Goal: Transaction & Acquisition: Purchase product/service

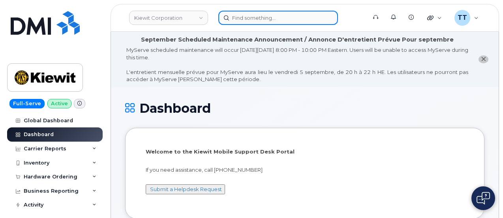
click at [259, 21] on input at bounding box center [278, 18] width 120 height 14
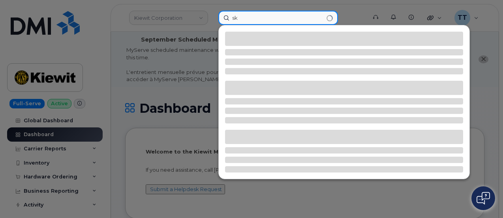
type input "s"
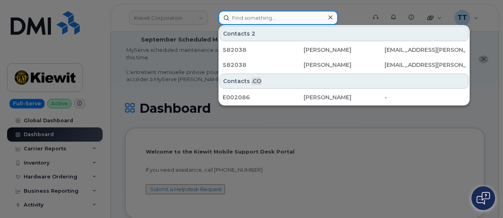
paste input "[PHONE_NUMBER]"
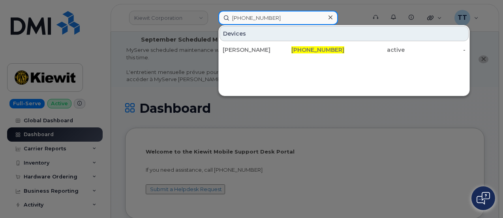
type input "[PHONE_NUMBER]"
click at [251, 12] on input "602-903-0571" at bounding box center [278, 18] width 120 height 14
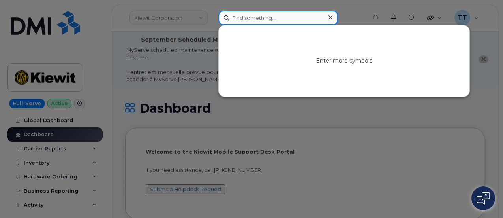
paste input "299182"
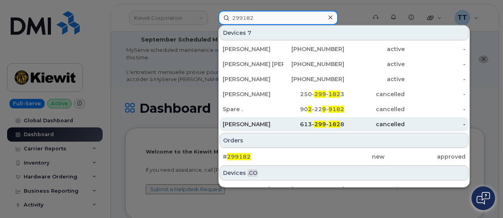
scroll to position [24, 0]
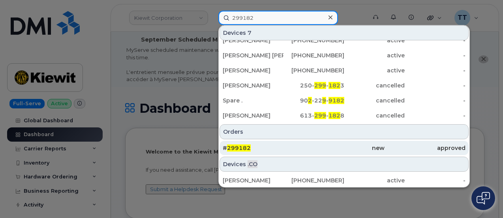
type input "299182"
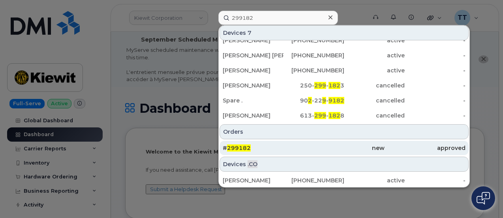
click at [243, 146] on span "299182" at bounding box center [239, 147] width 24 height 7
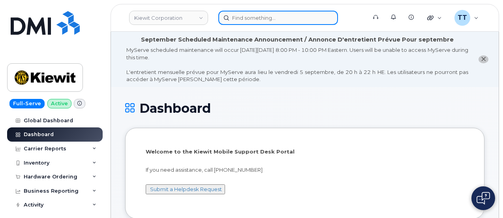
click at [251, 21] on input at bounding box center [278, 18] width 120 height 14
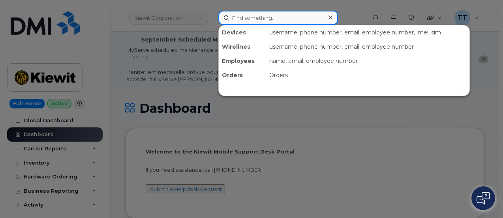
paste input "[PHONE_NUMBER]"
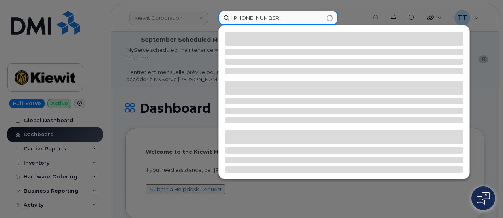
type input "[PHONE_NUMBER]"
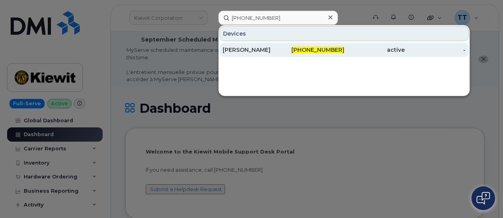
click at [257, 49] on div "[PERSON_NAME]" at bounding box center [253, 50] width 61 height 8
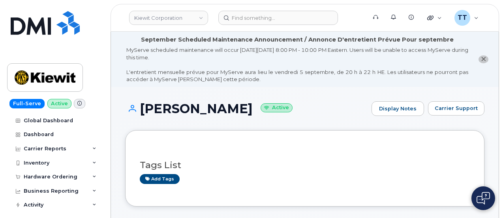
click at [167, 112] on h1 "SKYLAR LOPEZ Active" at bounding box center [246, 109] width 243 height 14
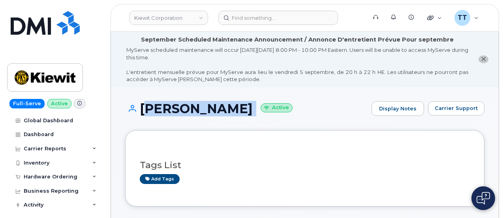
click at [167, 112] on h1 "SKYLAR LOPEZ Active" at bounding box center [246, 109] width 243 height 14
copy h1 "[PERSON_NAME]"
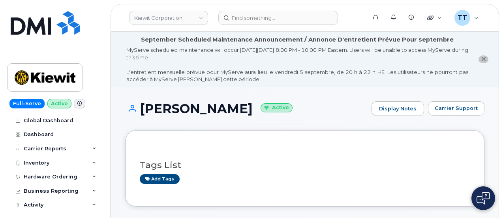
click at [299, 114] on h1 "SKYLAR LOPEZ Active" at bounding box center [246, 109] width 243 height 14
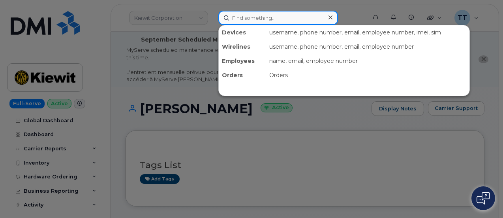
click at [256, 21] on input at bounding box center [278, 18] width 120 height 14
paste input "299182"
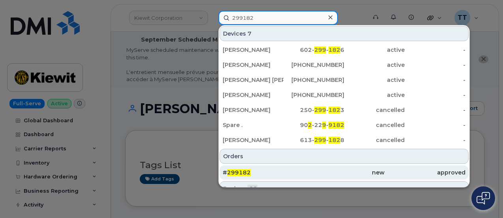
type input "299182"
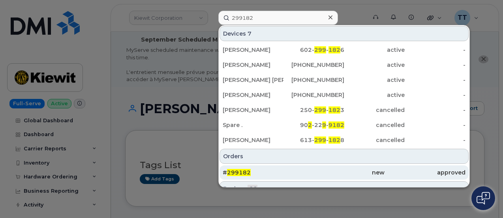
click at [249, 170] on span "299182" at bounding box center [239, 172] width 24 height 7
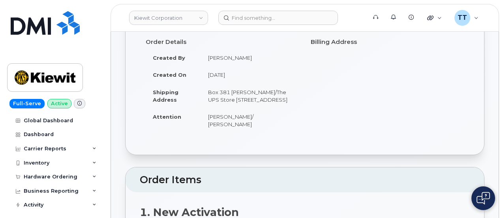
scroll to position [51, 0]
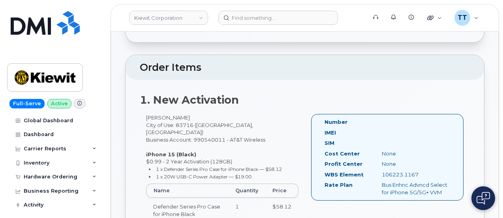
scroll to position [237, 0]
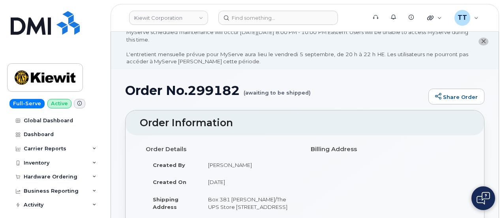
scroll to position [0, 0]
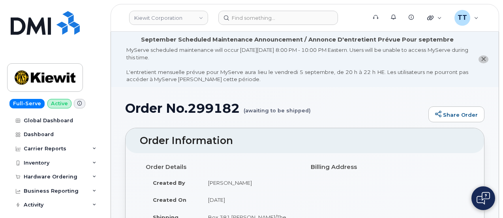
click at [199, 106] on h1 "Order No.299182 (awaiting to be shipped)" at bounding box center [274, 108] width 299 height 14
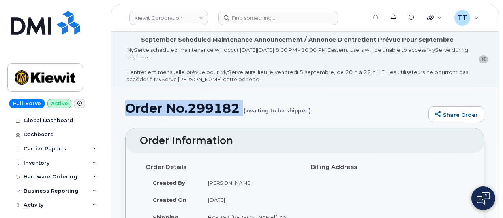
click at [199, 106] on h1 "Order No.299182 (awaiting to be shipped)" at bounding box center [274, 108] width 299 height 14
copy h1 "Order No.299182"
click at [207, 56] on div "MyServe scheduled maintenance will occur on Friday September 5, 8:00 PM - 10:00…" at bounding box center [297, 64] width 342 height 37
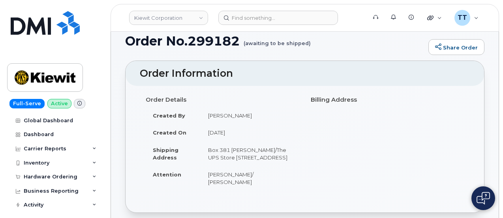
scroll to position [79, 0]
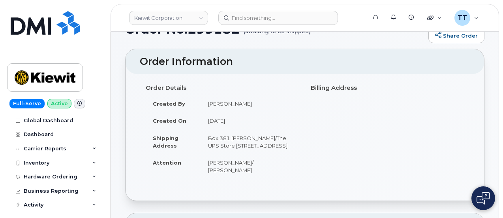
drag, startPoint x: 242, startPoint y: 151, endPoint x: 209, endPoint y: 140, distance: 35.5
click at [209, 140] on td "Box 381 [PERSON_NAME]/The UPS Store [STREET_ADDRESS]" at bounding box center [250, 141] width 98 height 24
copy td "Box 381 [PERSON_NAME]/The UPS Store [STREET_ADDRESS]"
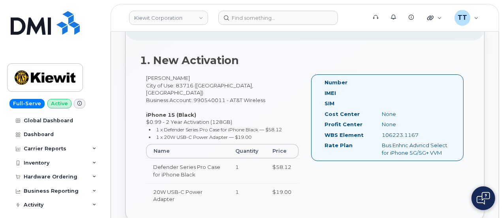
click at [392, 133] on div "106223.1167" at bounding box center [416, 135] width 80 height 8
copy div "106223.1167"
click at [261, 47] on div "1. New Activation Eddie Lobos City of Use: 83716 (Boise, ID) Business Account: …" at bounding box center [305, 130] width 359 height 181
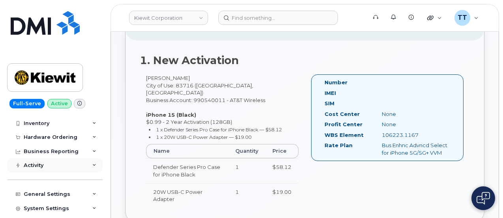
scroll to position [0, 0]
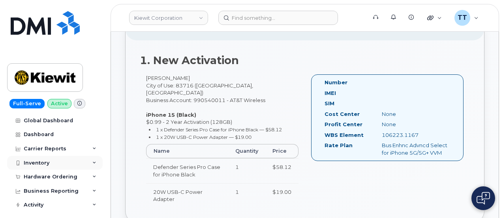
click at [53, 160] on div "Inventory" at bounding box center [55, 163] width 96 height 14
click at [44, 160] on div "Inventory" at bounding box center [37, 163] width 26 height 6
click at [48, 174] on div "Hardware Ordering" at bounding box center [51, 176] width 54 height 6
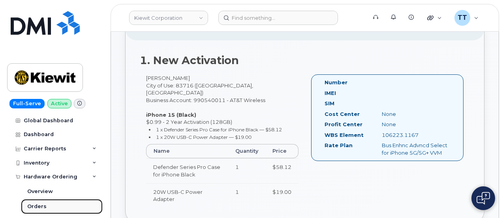
click at [40, 205] on div "Orders" at bounding box center [36, 206] width 19 height 7
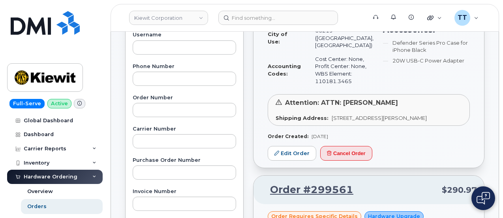
scroll to position [158, 0]
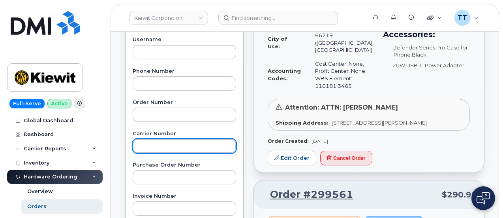
click at [167, 139] on input "text" at bounding box center [185, 146] width 104 height 14
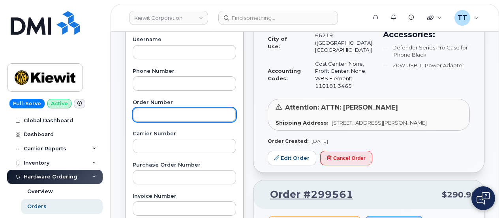
drag, startPoint x: 167, startPoint y: 139, endPoint x: 140, endPoint y: 109, distance: 40.3
click at [140, 109] on input "text" at bounding box center [185, 114] width 104 height 14
paste input "299182"
type input "299182"
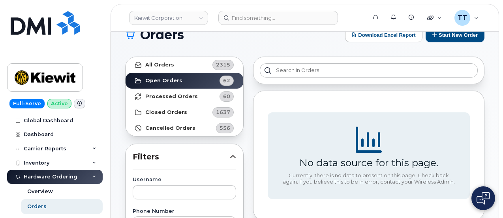
scroll to position [0, 0]
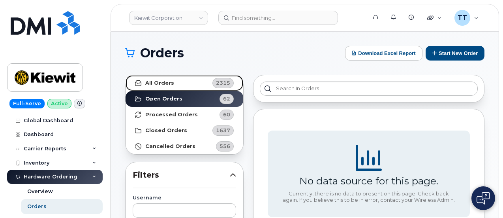
click at [167, 76] on link "All Orders 2315" at bounding box center [185, 83] width 118 height 16
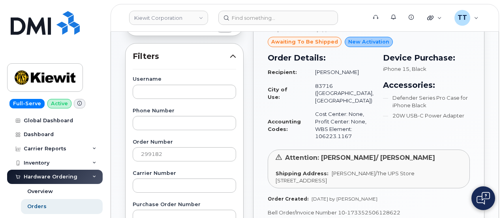
scroll to position [198, 0]
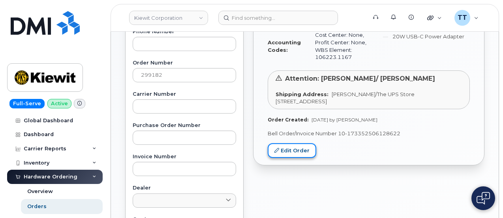
click at [289, 143] on link "Edit Order" at bounding box center [292, 150] width 49 height 15
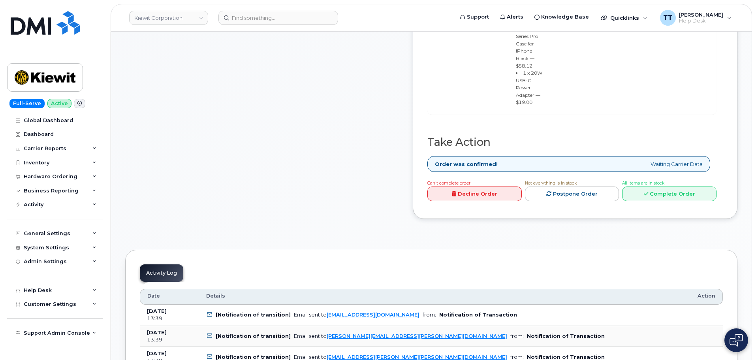
scroll to position [435, 0]
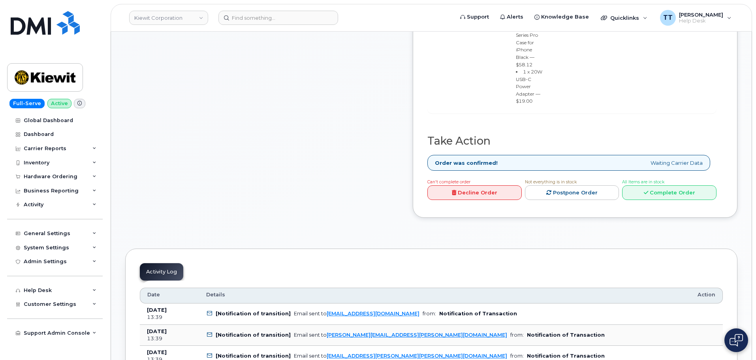
click at [503, 200] on link "Decline Order" at bounding box center [474, 192] width 94 height 15
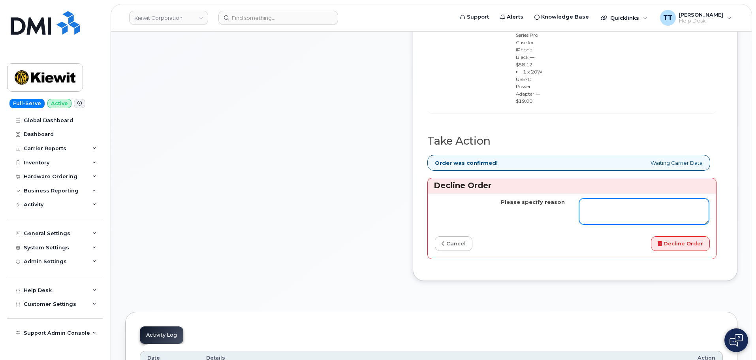
paste textarea "CS0789959"
click at [503, 217] on textarea "CS0789959" at bounding box center [644, 211] width 130 height 26
type textarea "Refer to case CS0789959"
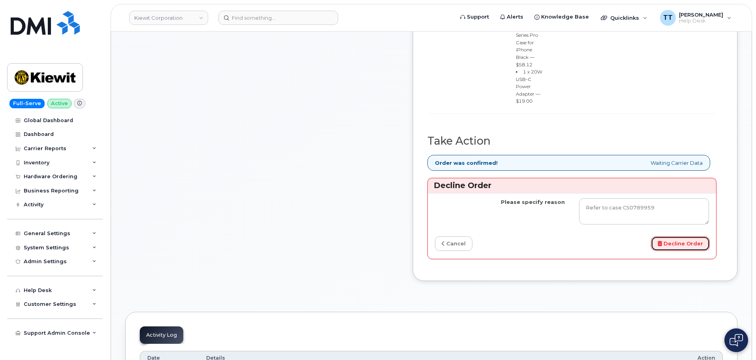
click at [503, 217] on button "Decline Order" at bounding box center [680, 243] width 59 height 15
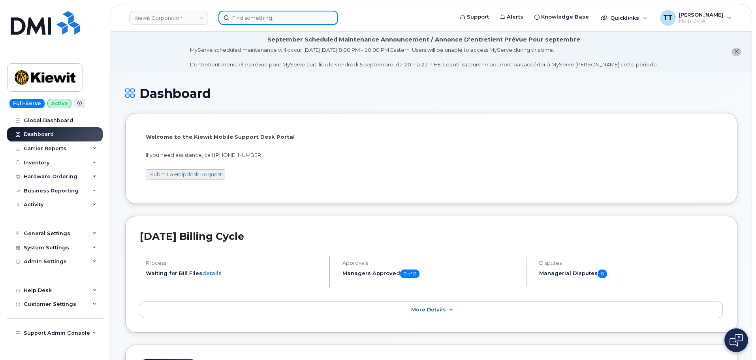
click at [252, 16] on input at bounding box center [278, 18] width 120 height 14
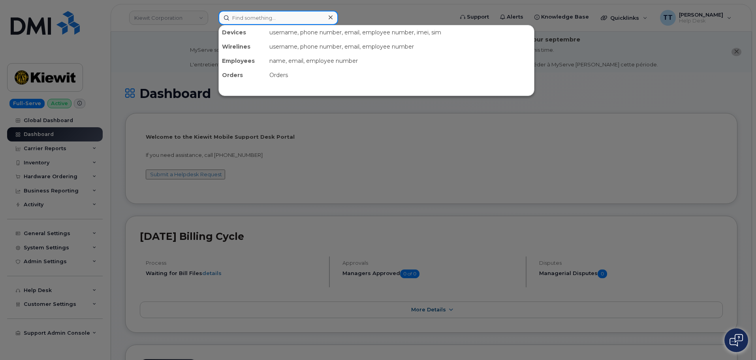
paste input "299182"
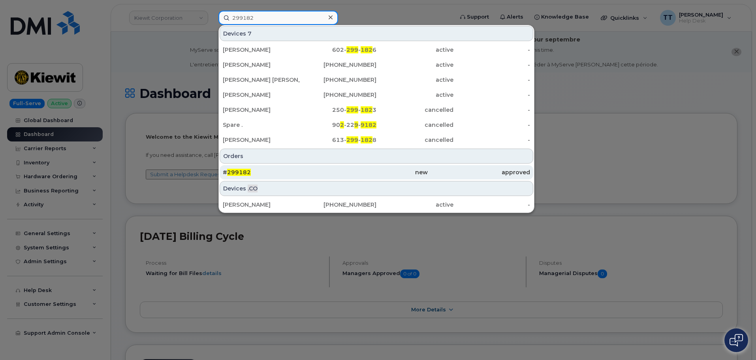
type input "299182"
click at [272, 171] on div "# 299182" at bounding box center [274, 172] width 102 height 8
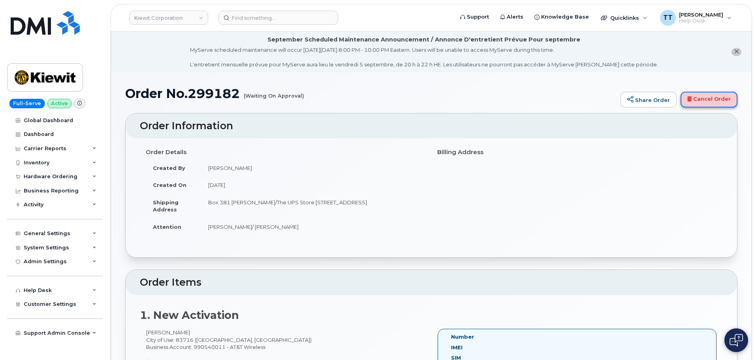
click at [703, 102] on link "Cancel Order" at bounding box center [709, 100] width 57 height 16
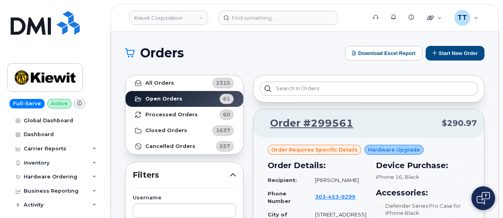
click at [442, 49] on button "Start New Order" at bounding box center [455, 53] width 59 height 15
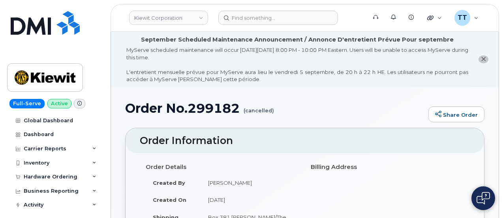
click at [323, 51] on div "MyServe scheduled maintenance will occur on Friday September 5, 8:00 PM - 10:00…" at bounding box center [297, 64] width 342 height 37
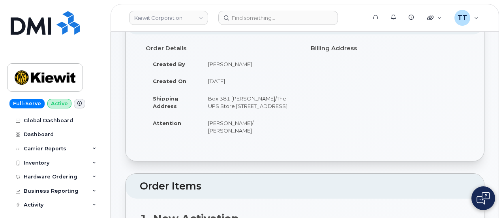
drag, startPoint x: 292, startPoint y: 130, endPoint x: 204, endPoint y: 130, distance: 87.3
click at [204, 130] on td "Laura Proudfoot/ Eddie Lobos" at bounding box center [250, 126] width 98 height 24
copy td "Laura Proudfoot/ Eddie Lobos"
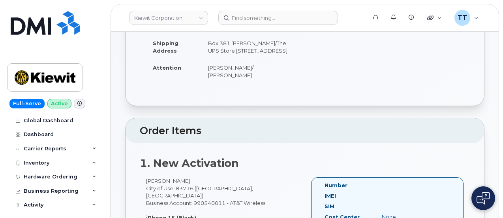
scroll to position [79, 0]
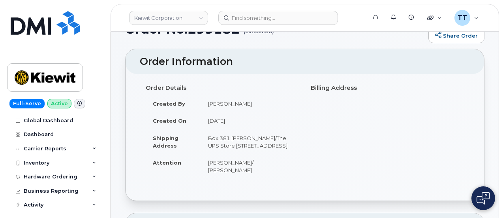
drag, startPoint x: 209, startPoint y: 137, endPoint x: 235, endPoint y: 153, distance: 30.5
click at [239, 154] on td "Box 381 [PERSON_NAME]/The UPS Store [STREET_ADDRESS]" at bounding box center [250, 141] width 98 height 24
copy td "Box 381 [PERSON_NAME]/The UPS Store [STREET_ADDRESS]"
click at [264, 162] on td "Laura Proudfoot/ Eddie Lobos" at bounding box center [250, 166] width 98 height 24
click at [213, 154] on td "Box 381 [PERSON_NAME]/The UPS Store [STREET_ADDRESS]" at bounding box center [250, 141] width 98 height 24
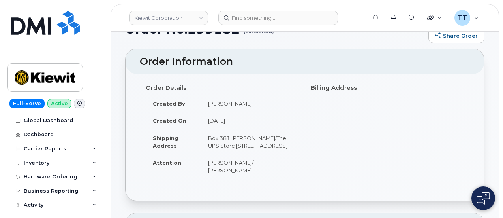
click at [213, 154] on td "Box 381 Kiewit/The UPS Store 6568 S. Federal Way, Boise, ID, 83716, USA" at bounding box center [250, 141] width 98 height 24
copy td "83716"
click at [243, 154] on td "Box 381 Kiewit/The UPS Store 6568 S. Federal Way, Boise, ID, 83716, USA" at bounding box center [250, 141] width 98 height 24
click at [268, 142] on td "Box 381 Kiewit/The UPS Store 6568 S. Federal Way, Boise, ID, 83716, USA" at bounding box center [250, 141] width 98 height 24
click at [269, 142] on td "Box 381 Kiewit/The UPS Store 6568 S. Federal Way, Boise, ID, 83716, USA" at bounding box center [250, 141] width 98 height 24
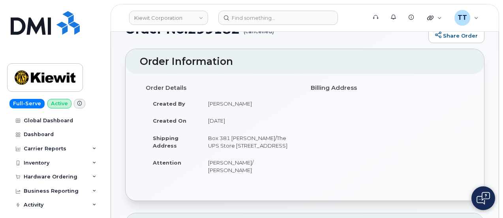
copy td "Boise"
drag, startPoint x: 289, startPoint y: 171, endPoint x: 207, endPoint y: 172, distance: 82.2
click at [205, 172] on td "[PERSON_NAME]/ [PERSON_NAME]" at bounding box center [250, 166] width 98 height 24
copy td "[PERSON_NAME]/ [PERSON_NAME]"
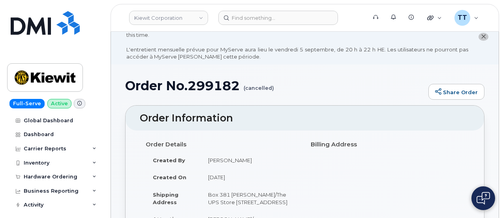
scroll to position [0, 0]
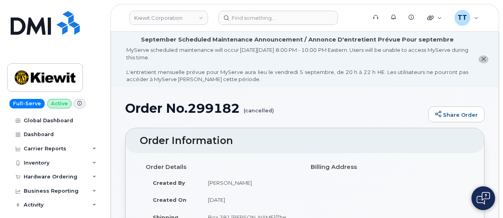
click at [243, 144] on h2 "Order Information" at bounding box center [305, 140] width 330 height 11
drag, startPoint x: 30, startPoint y: 28, endPoint x: 362, endPoint y: 37, distance: 331.6
click at [30, 28] on img at bounding box center [45, 23] width 69 height 24
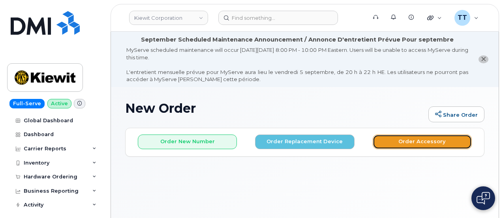
click at [417, 143] on button "Order Accessory" at bounding box center [422, 141] width 99 height 15
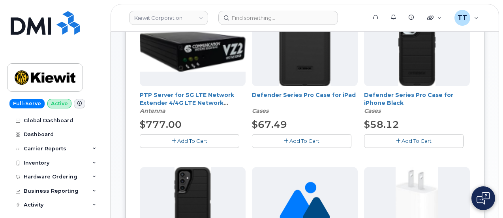
scroll to position [217, 0]
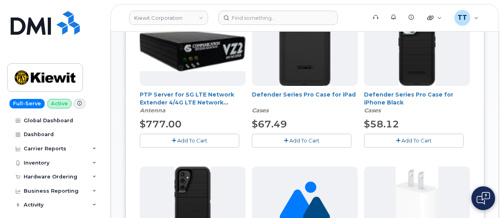
click at [364, 136] on button "Add To Cart" at bounding box center [414, 141] width 100 height 14
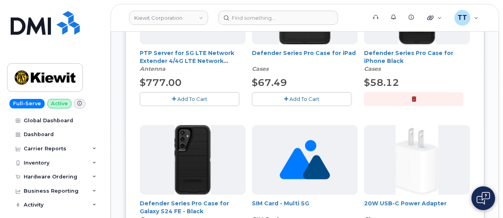
scroll to position [335, 0]
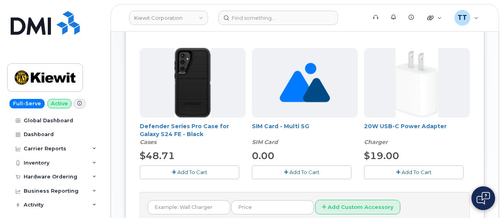
click at [364, 172] on button "Add To Cart" at bounding box center [414, 172] width 100 height 14
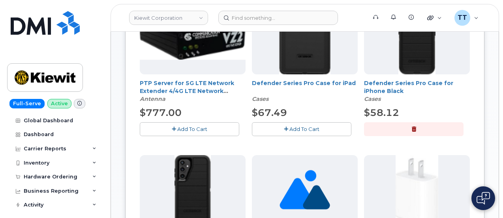
scroll to position [138, 0]
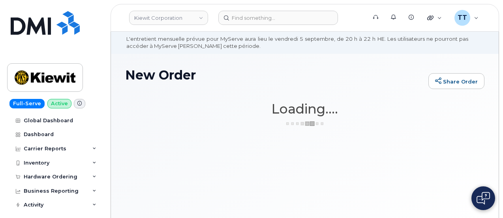
scroll to position [0, 0]
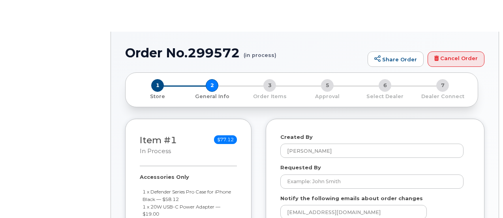
select select
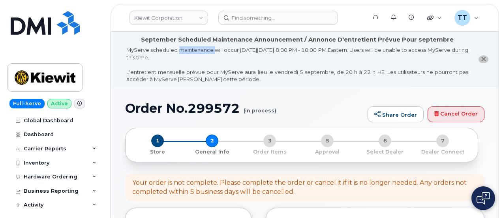
click at [179, 52] on div "MyServe scheduled maintenance will occur [DATE][DATE] 8:00 PM - 10:00 PM Easter…" at bounding box center [297, 64] width 342 height 37
click at [170, 111] on h1 "Order No.299572 (in process)" at bounding box center [244, 108] width 239 height 14
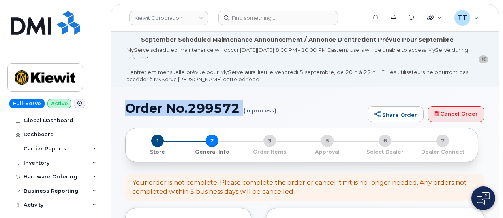
click at [170, 111] on h1 "Order No.299572 (in process)" at bounding box center [244, 108] width 239 height 14
copy h1 "Order No.299572"
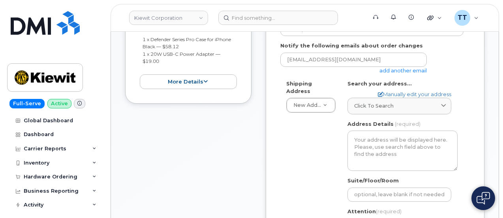
scroll to position [198, 0]
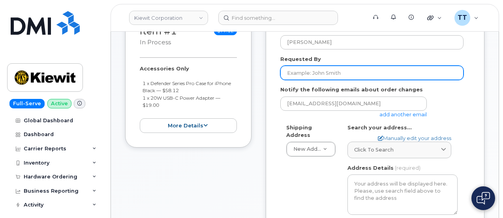
click at [313, 78] on input "Requested By" at bounding box center [371, 73] width 183 height 14
paste input "[PERSON_NAME]"
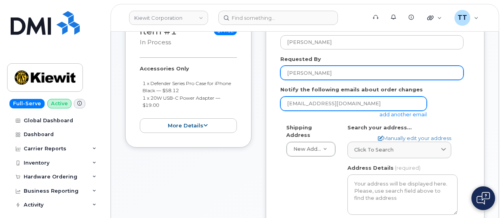
type input "[PERSON_NAME]"
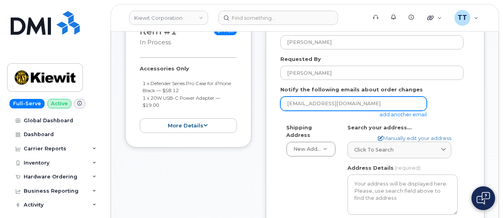
click at [341, 102] on input "[EMAIL_ADDRESS][DOMAIN_NAME]" at bounding box center [353, 103] width 147 height 14
click at [321, 107] on input "email" at bounding box center [353, 103] width 147 height 14
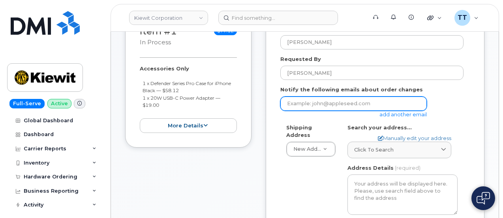
drag, startPoint x: 321, startPoint y: 106, endPoint x: 300, endPoint y: 106, distance: 20.9
click at [296, 105] on input "email" at bounding box center [353, 103] width 147 height 14
paste input "[EMAIL_ADDRESS][PERSON_NAME][PERSON_NAME][DOMAIN_NAME]"
type input "[EMAIL_ADDRESS][PERSON_NAME][PERSON_NAME][DOMAIN_NAME]"
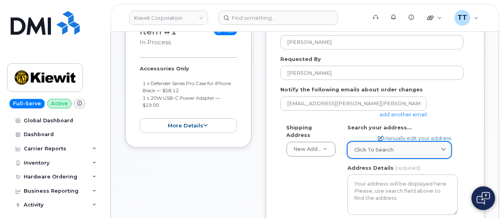
click at [377, 150] on span "Click to search" at bounding box center [374, 150] width 40 height 8
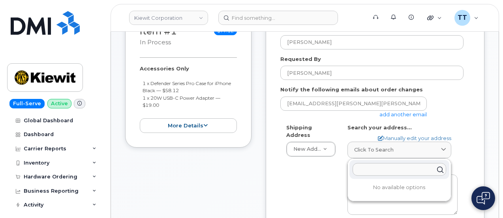
paste input "Box 381 Kiewit/The UPS Store 6568 S. Federal Way, Boise, ID, 83716, USA"
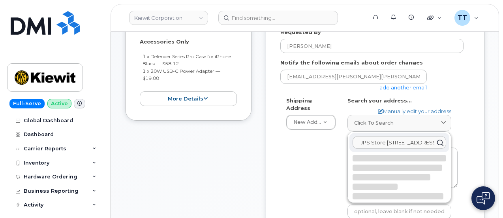
scroll to position [237, 0]
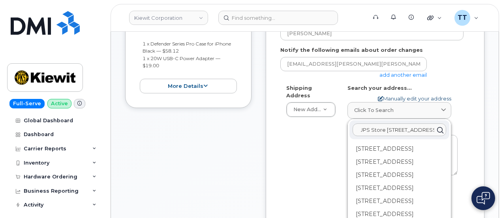
type input "Box 381 Kiewit/The UPS Store 6568 S. Federal Way, Boise, ID, 83716, USA"
click at [401, 96] on link "Manually edit your address" at bounding box center [414, 99] width 73 height 8
select select
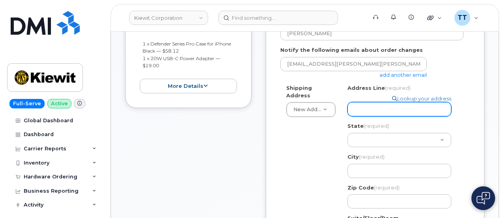
paste input "Box 381 Kiewit/The UPS Store 6568 S. Federal Way, Boise, ID, 83716, USA"
select select
drag, startPoint x: 444, startPoint y: 110, endPoint x: 376, endPoint y: 109, distance: 68.0
click at [376, 109] on input "Box 381 Kiewit/The UPS Store 6568 S. Federal Way, Boise, ID, 83716, USA" at bounding box center [400, 109] width 104 height 14
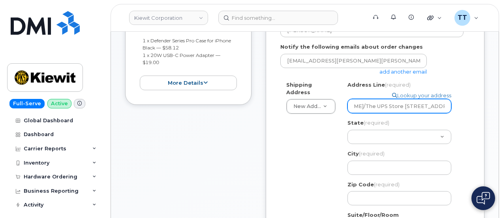
scroll to position [237, 0]
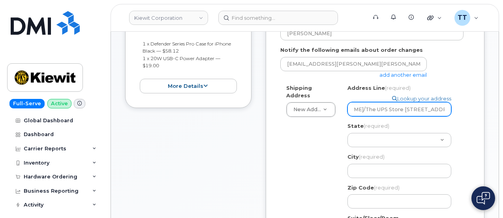
type input "Box 381 Kiewit/The UPS Store 6568 S. Federal Way, Boise, ID, 83716, USA"
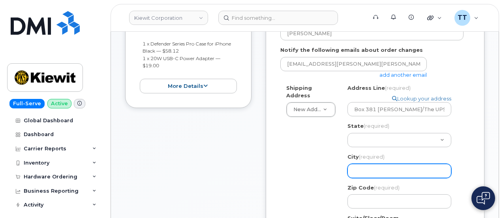
click at [378, 175] on input "City (required)" at bounding box center [400, 171] width 104 height 14
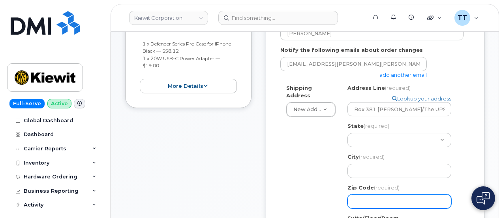
click at [389, 203] on input "Zip Code (required)" at bounding box center [400, 201] width 104 height 14
paste input "83716"
select select
type input "83716"
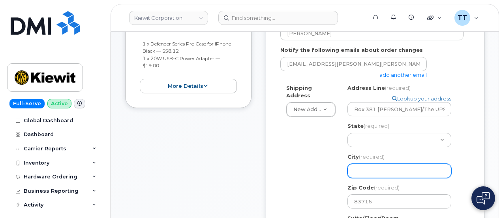
click at [367, 166] on input "City (required)" at bounding box center [400, 171] width 104 height 14
paste input "Boise"
select select
type input "Boise"
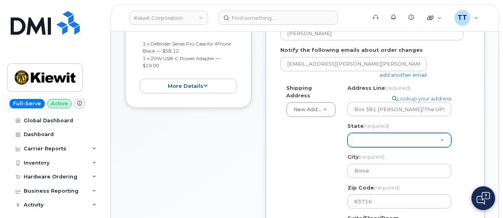
click at [382, 138] on select "Alabama Alaska American Samoa Arizona Arkansas California Colorado Connecticut …" at bounding box center [400, 140] width 104 height 14
select select "ID"
click at [348, 133] on select "Alabama Alaska American Samoa Arizona Arkansas California Colorado Connecticut …" at bounding box center [400, 140] width 104 height 14
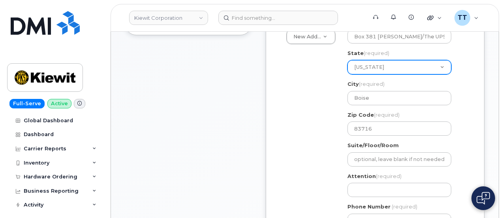
scroll to position [277, 0]
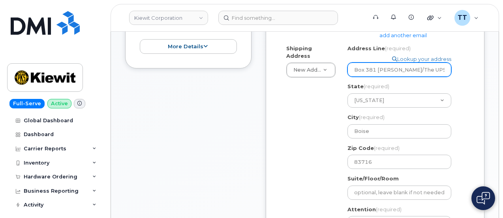
drag, startPoint x: 355, startPoint y: 70, endPoint x: 375, endPoint y: 70, distance: 19.8
click at [375, 70] on input "Box 381 Kiewit/The UPS Store 6568 S. Federal Way, Boise, ID, 83716, USA" at bounding box center [400, 69] width 104 height 14
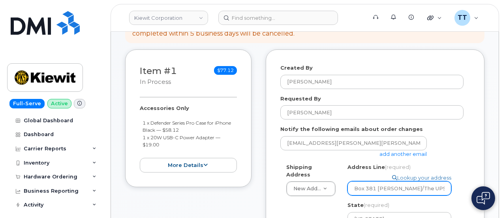
scroll to position [395, 0]
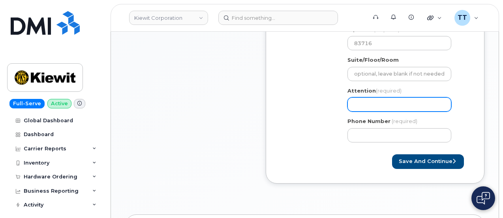
paste input "Box 381"
select select
type input "Box 381"
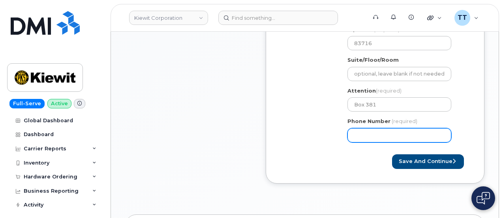
click at [365, 132] on input "Phone Number" at bounding box center [400, 135] width 104 height 14
paste input "6029030571"
select select
type input "6029030571"
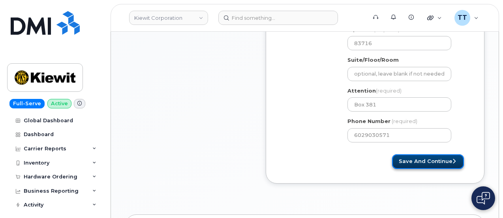
click at [408, 164] on button "Save and Continue" at bounding box center [428, 161] width 72 height 15
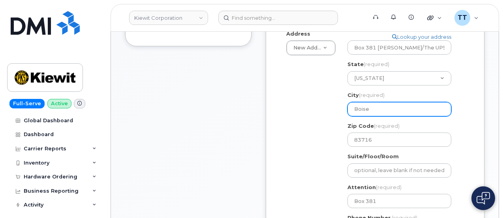
scroll to position [316, 0]
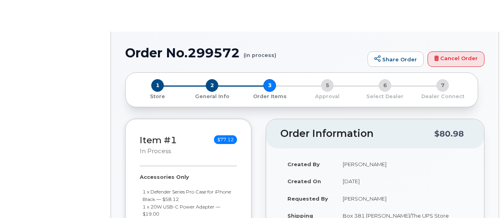
radio input "true"
select select
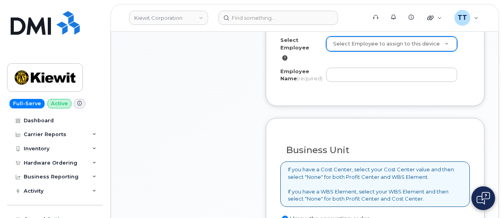
scroll to position [371, 0]
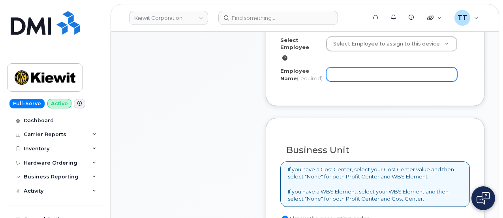
paste input "[PERSON_NAME]/ [PERSON_NAME]"
type input "[PERSON_NAME]/ [PERSON_NAME]"
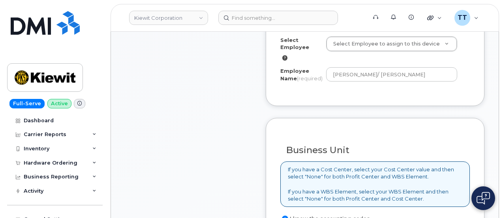
click at [346, 105] on div "Order Accessory Select Employee Select Employee to assign to this device Employ…" at bounding box center [375, 48] width 219 height 113
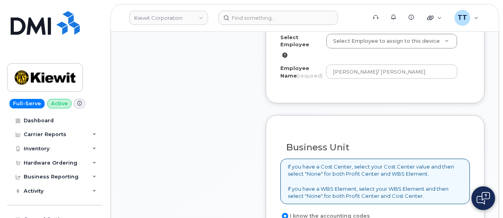
scroll to position [529, 0]
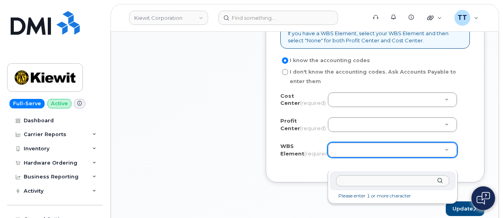
drag, startPoint x: 365, startPoint y: 161, endPoint x: 364, endPoint y: 165, distance: 4.0
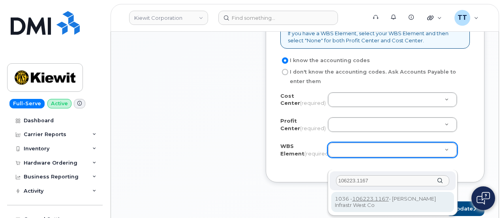
type input "106223.1167"
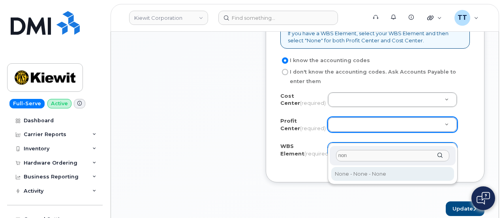
type input "non"
select select "None"
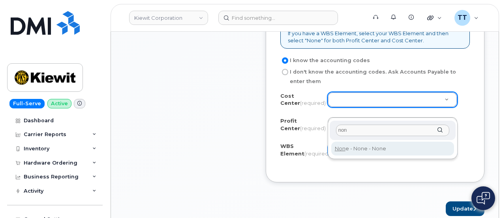
type input "non"
type input "None"
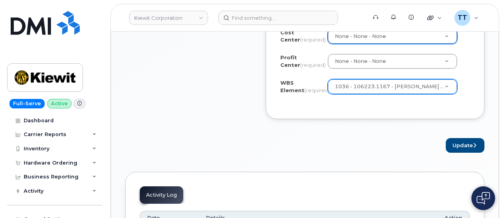
scroll to position [648, 0]
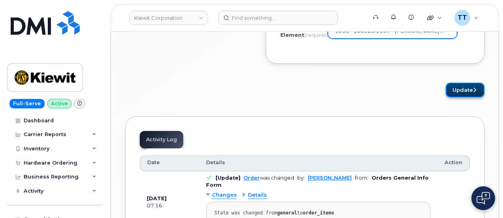
click at [450, 97] on button "Update" at bounding box center [465, 90] width 39 height 15
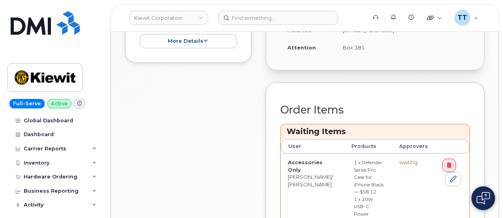
scroll to position [474, 0]
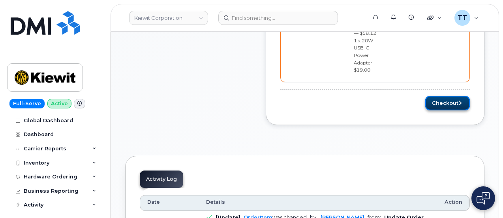
click at [454, 96] on button "Checkout" at bounding box center [447, 103] width 45 height 15
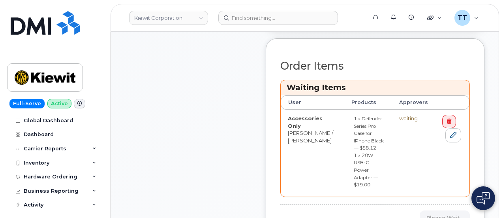
scroll to position [277, 0]
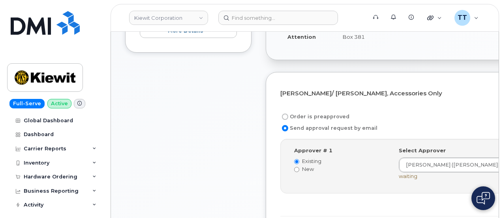
scroll to position [331, 0]
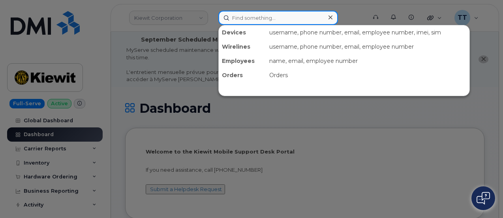
click at [296, 17] on input at bounding box center [278, 18] width 120 height 14
paste input "[PHONE_NUMBER]"
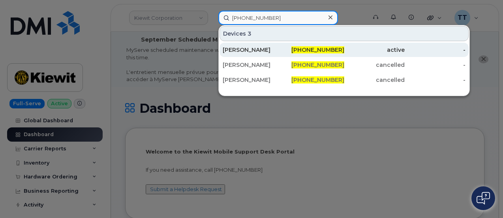
type input "[PHONE_NUMBER]"
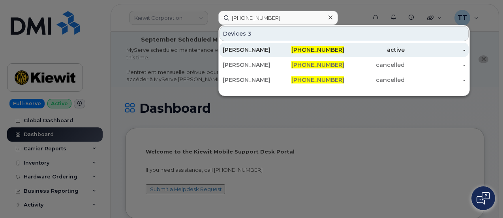
click at [265, 53] on div "[PERSON_NAME]" at bounding box center [253, 50] width 61 height 8
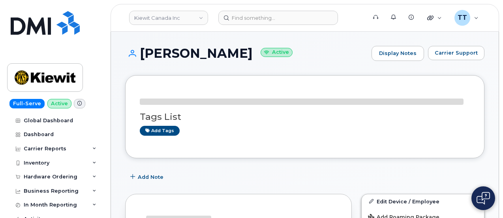
click at [165, 52] on h1 "[PERSON_NAME] Active" at bounding box center [246, 53] width 243 height 14
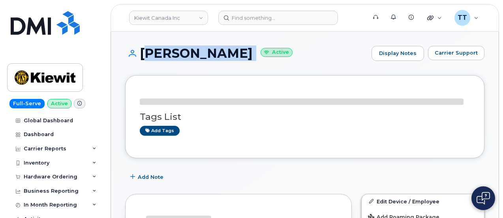
click at [165, 52] on h1 "Barry Watson Active" at bounding box center [246, 53] width 243 height 14
copy h1 "Barry Watson"
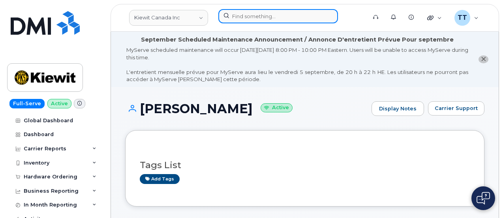
click at [245, 15] on input at bounding box center [278, 16] width 120 height 14
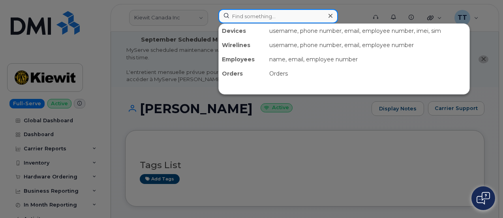
paste input "956-683-5468"
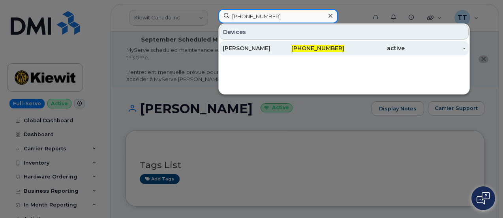
type input "956-683-5468"
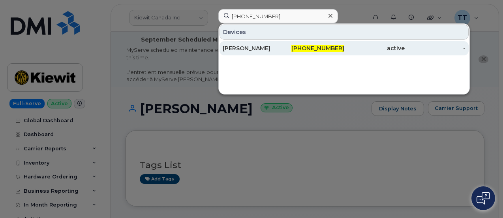
click at [264, 45] on div "LENAR CASTILLO" at bounding box center [253, 48] width 61 height 8
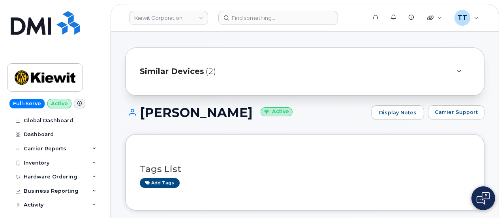
scroll to position [79, 0]
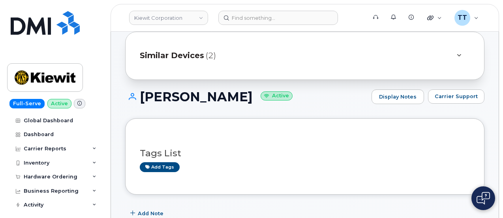
click at [271, 144] on div "Tags List Add tags" at bounding box center [305, 156] width 330 height 30
click at [160, 97] on h1 "LENAR CASTILLO Active" at bounding box center [246, 97] width 243 height 14
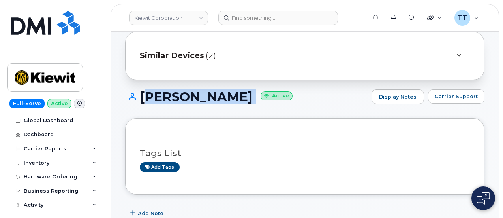
click at [160, 96] on h1 "LENAR CASTILLO Active" at bounding box center [246, 97] width 243 height 14
copy h1 "LENAR CASTILLO"
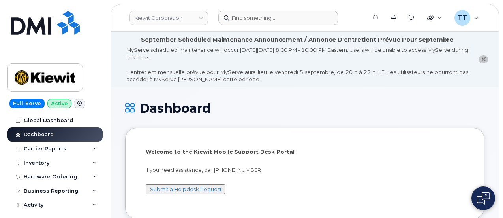
click at [350, 20] on form at bounding box center [289, 18] width 143 height 14
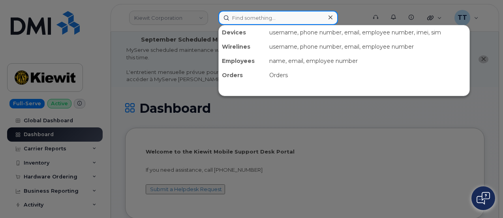
click at [265, 20] on input at bounding box center [278, 18] width 120 height 14
drag, startPoint x: 264, startPoint y: 34, endPoint x: 255, endPoint y: 11, distance: 24.8
paste input "3552005565575038"
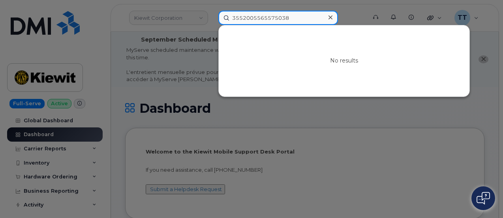
type input "3552005565575038"
click at [252, 19] on input "3552005565575038" at bounding box center [278, 18] width 120 height 14
click at [271, 18] on input "3552005565575038" at bounding box center [278, 18] width 120 height 14
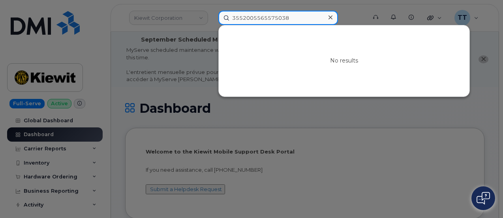
click at [271, 18] on input "3552005565575038" at bounding box center [278, 18] width 120 height 14
type input "z"
click at [251, 17] on input at bounding box center [278, 18] width 120 height 14
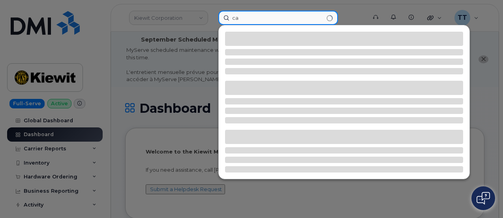
type input "c"
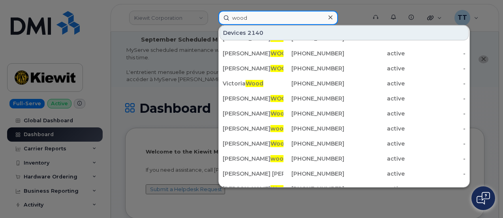
scroll to position [119, 0]
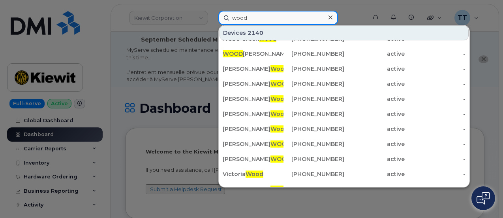
click at [232, 18] on input "wood" at bounding box center [278, 18] width 120 height 14
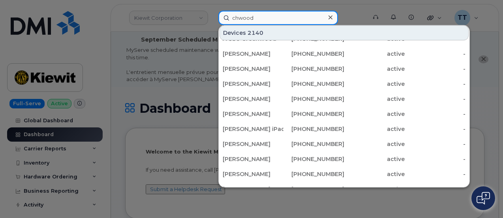
scroll to position [0, 0]
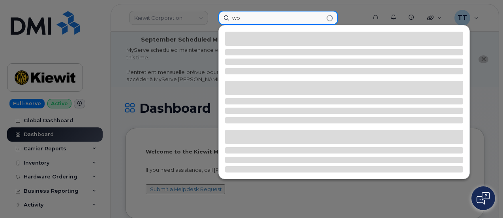
type input "w"
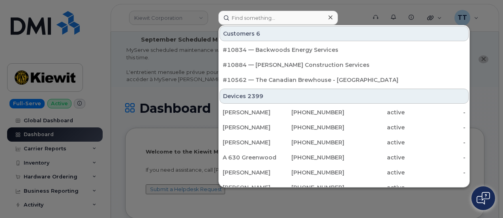
click at [193, 75] on div at bounding box center [251, 109] width 503 height 218
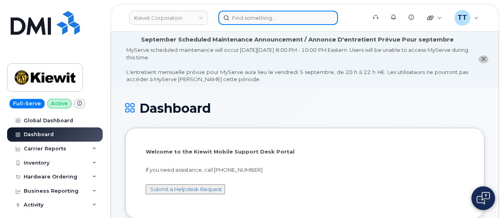
click at [271, 13] on input at bounding box center [278, 18] width 120 height 14
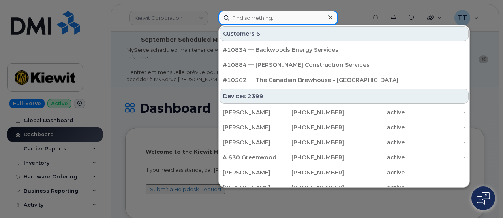
paste input "720-347-5829"
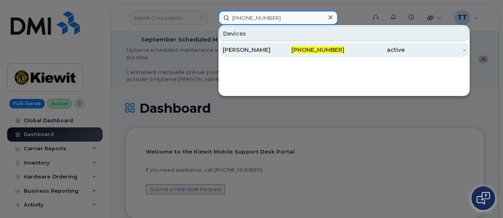
type input "720-347-5829"
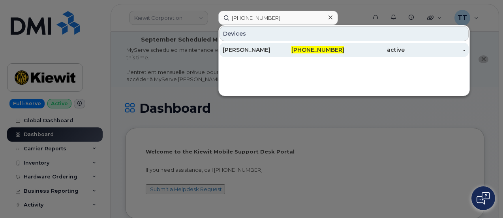
click at [257, 48] on div "Mayumy Churchill" at bounding box center [253, 50] width 61 height 8
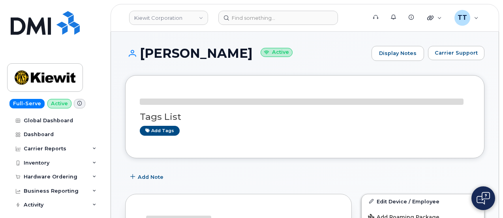
click at [203, 52] on h1 "Mayumy Churchill Active" at bounding box center [246, 53] width 243 height 14
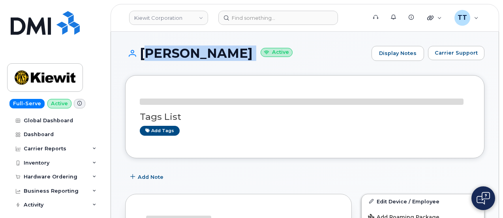
click at [203, 52] on h1 "Mayumy Churchill Active" at bounding box center [246, 53] width 243 height 14
copy h1 "[PERSON_NAME]"
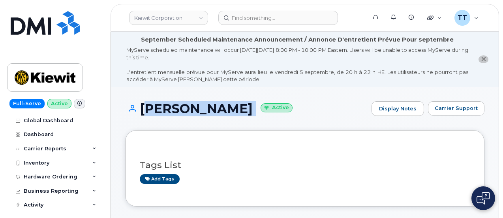
copy h1 "[PERSON_NAME]"
click at [210, 117] on div "Mayumy Churchill Active Display Notes Carrier Support" at bounding box center [304, 115] width 359 height 29
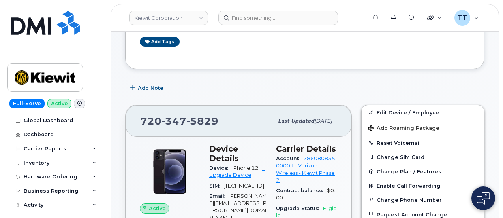
scroll to position [40, 0]
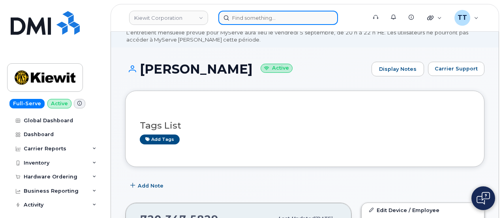
click at [267, 18] on input at bounding box center [278, 18] width 120 height 14
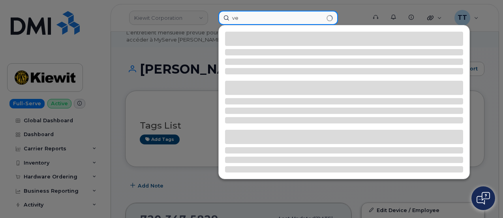
type input "v"
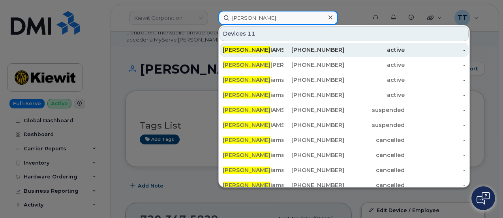
type input "paul will"
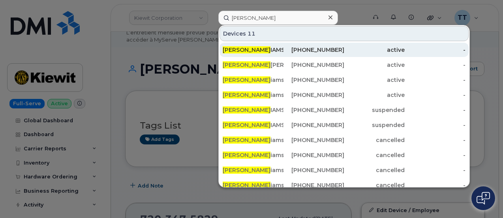
click at [284, 45] on div "PAUL WILL IAMS" at bounding box center [314, 50] width 61 height 14
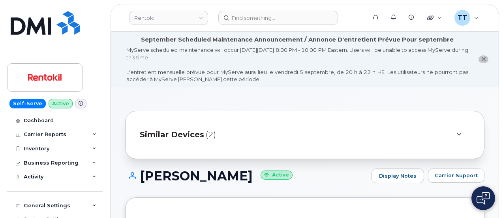
click at [173, 182] on h1 "[PERSON_NAME] Active" at bounding box center [246, 176] width 243 height 14
click at [173, 181] on h1 "PAUL WILLIAMS Active" at bounding box center [246, 176] width 243 height 14
click at [173, 179] on h1 "PAUL WILLIAMS Active" at bounding box center [246, 176] width 243 height 14
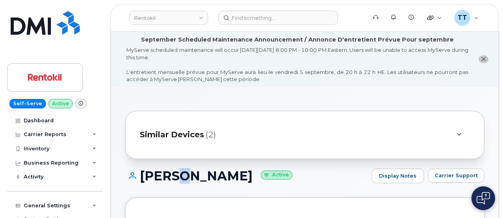
click at [173, 177] on h1 "PAUL WILLIAMS Active" at bounding box center [246, 176] width 243 height 14
click at [173, 176] on h1 "PAUL WILLIAMS Active" at bounding box center [246, 176] width 243 height 14
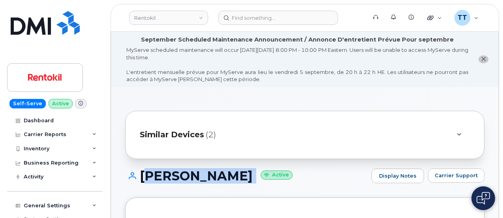
click at [173, 176] on h1 "PAUL WILLIAMS Active" at bounding box center [246, 176] width 243 height 14
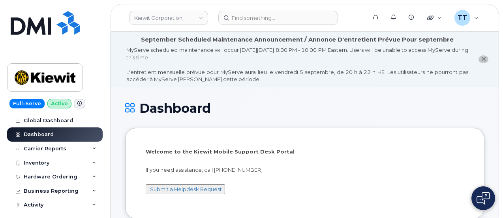
click at [280, 27] on header "[PERSON_NAME] Corporation Support Alerts Knowledge Base Quicklinks Suspend / Ca…" at bounding box center [305, 18] width 389 height 28
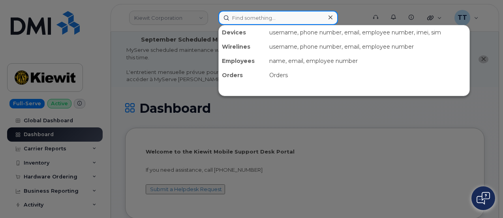
paste input "[PERSON_NAME]"
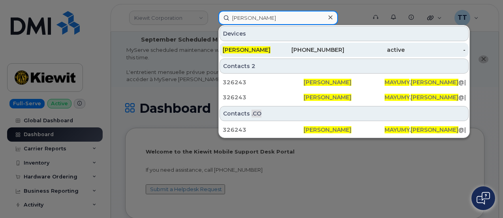
type input "[PERSON_NAME]"
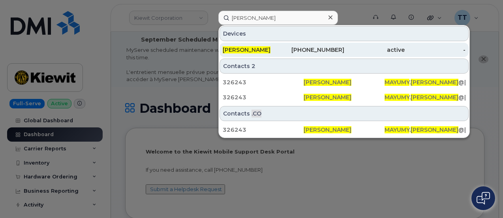
click at [264, 47] on span "[PERSON_NAME]" at bounding box center [247, 49] width 48 height 7
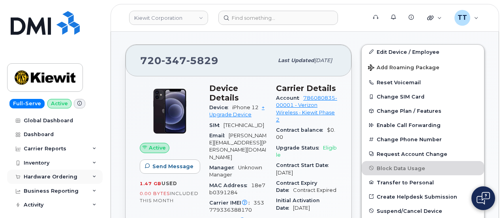
click at [51, 175] on div "Hardware Ordering" at bounding box center [51, 176] width 54 height 6
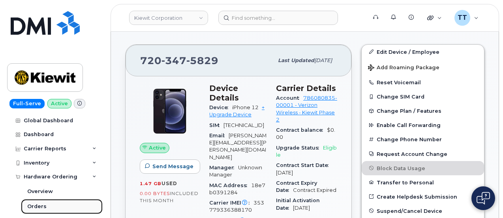
click at [49, 203] on link "Orders" at bounding box center [62, 206] width 82 height 15
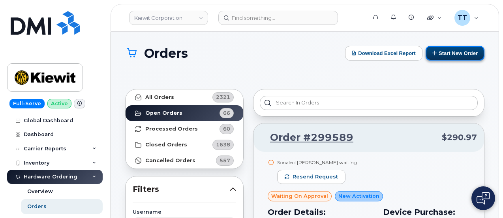
click at [440, 49] on button "Start New Order" at bounding box center [455, 53] width 59 height 15
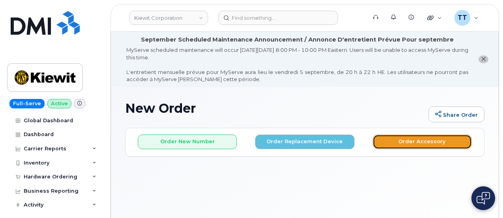
click at [395, 138] on button "Order Accessory" at bounding box center [422, 141] width 99 height 15
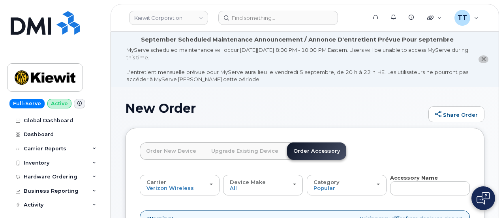
click at [166, 150] on link "Order New Device" at bounding box center [171, 150] width 63 height 17
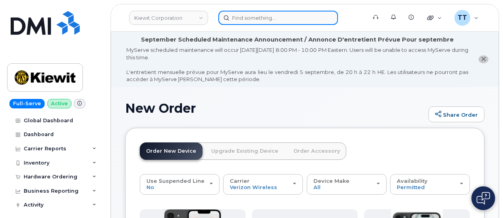
click at [269, 23] on input at bounding box center [278, 18] width 120 height 14
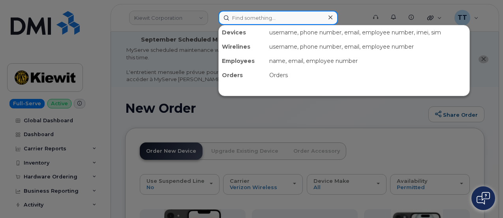
paste input "Lenar Castillo"
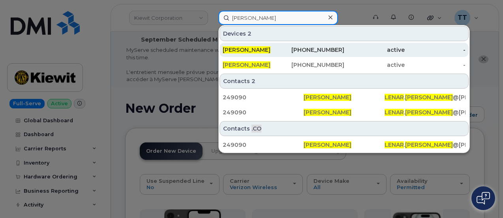
type input "[PERSON_NAME]"
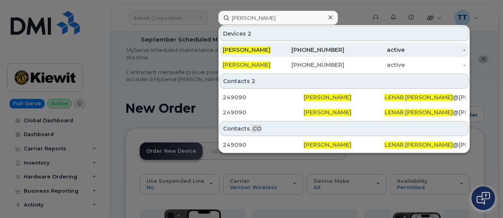
click at [260, 49] on span "LENAR CASTILLO" at bounding box center [247, 49] width 48 height 7
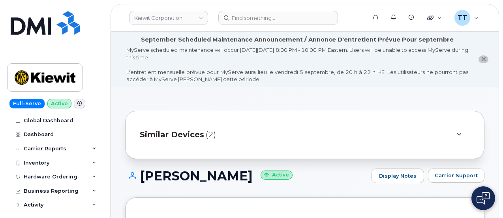
scroll to position [79, 0]
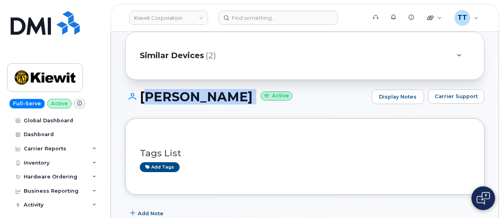
click at [194, 116] on div "[PERSON_NAME] Active Display Notes Carrier Support" at bounding box center [304, 103] width 359 height 29
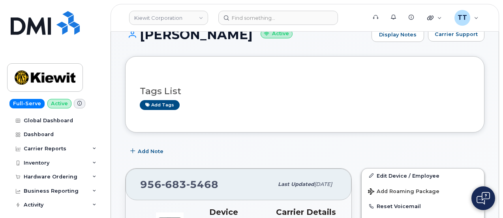
scroll to position [198, 0]
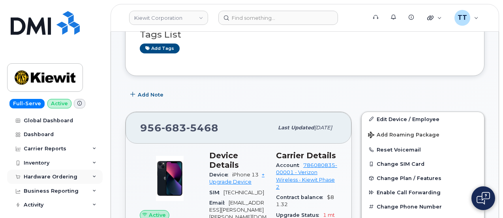
click at [55, 174] on div "Hardware Ordering" at bounding box center [51, 176] width 54 height 6
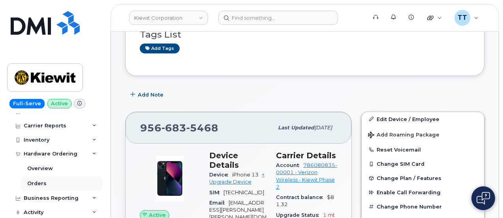
scroll to position [40, 0]
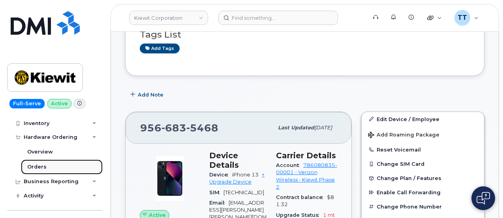
click at [48, 167] on link "Orders" at bounding box center [62, 166] width 82 height 15
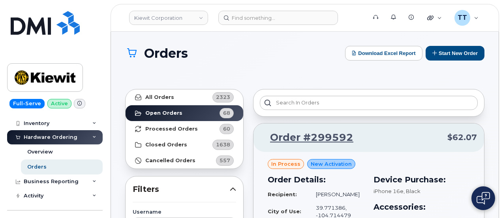
click at [439, 48] on button "Start New Order" at bounding box center [455, 53] width 59 height 15
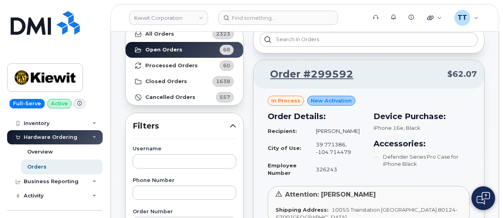
scroll to position [158, 0]
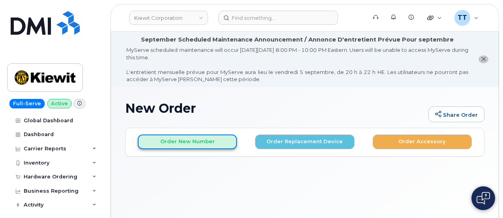
click at [196, 146] on button "Order New Number" at bounding box center [187, 141] width 99 height 15
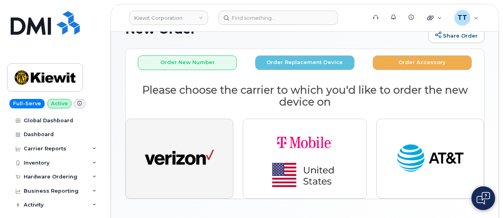
click at [171, 161] on img "button" at bounding box center [179, 159] width 69 height 36
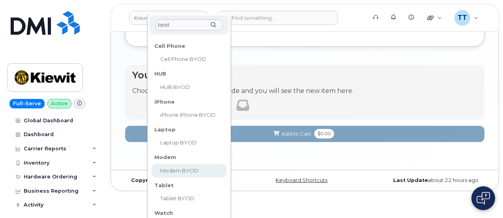
scroll to position [577, 0]
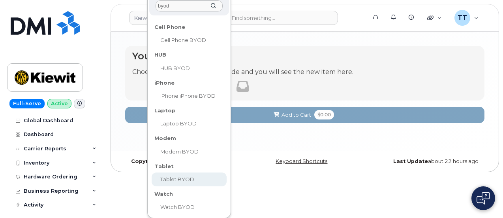
type input "byod"
select select "2487"
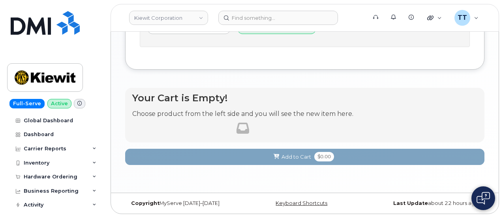
scroll to position [479, 0]
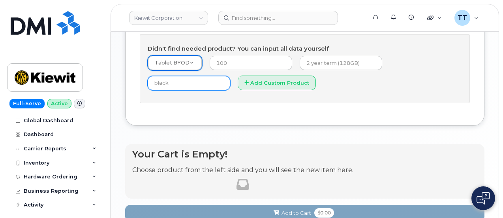
click at [230, 90] on input "text" at bounding box center [189, 83] width 83 height 14
type input "ipad"
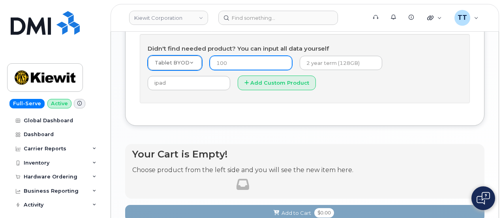
click at [246, 70] on input "number" at bounding box center [251, 63] width 83 height 14
type input "1"
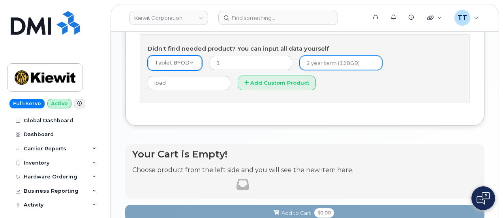
click at [300, 70] on input "text" at bounding box center [341, 63] width 83 height 14
type input "n/a"
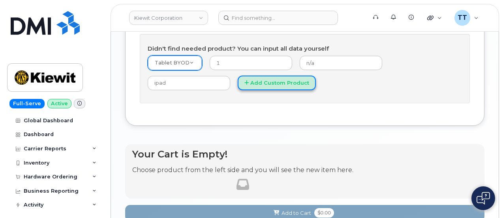
click at [238, 90] on button "Add Custom Product" at bounding box center [277, 82] width 78 height 15
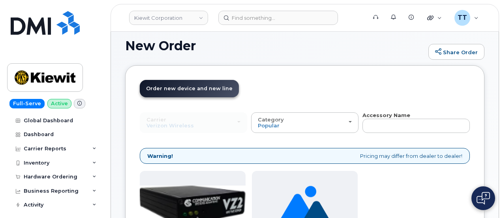
scroll to position [79, 0]
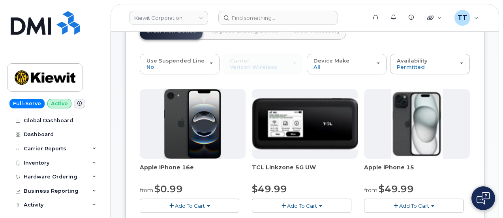
scroll to position [158, 0]
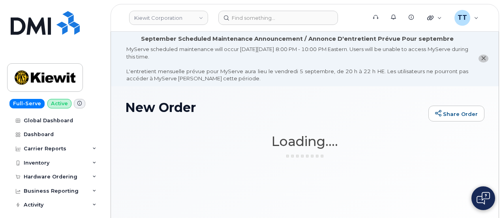
scroll to position [0, 0]
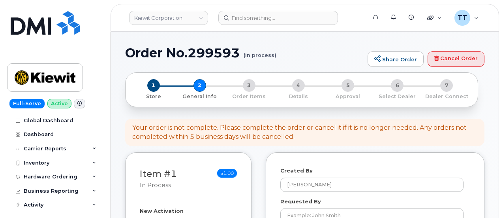
select select
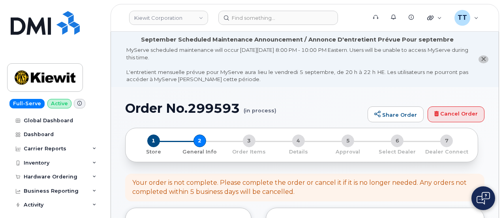
click at [186, 107] on h1 "Order No.299593 (in process)" at bounding box center [244, 108] width 239 height 14
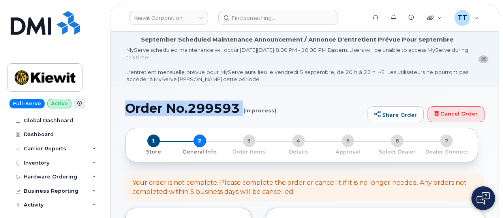
click at [186, 107] on h1 "Order No.299593 (in process)" at bounding box center [244, 108] width 239 height 14
copy h1 "Order No.299593"
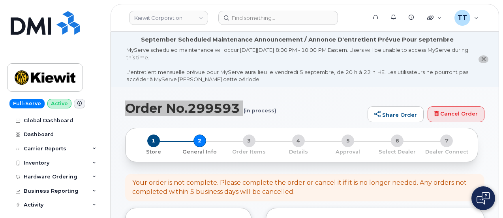
scroll to position [158, 0]
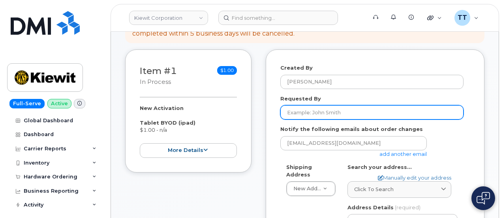
click at [325, 115] on input "Requested By" at bounding box center [371, 112] width 183 height 14
drag, startPoint x: 326, startPoint y: 115, endPoint x: 314, endPoint y: 115, distance: 11.9
click at [314, 115] on input "Requested By" at bounding box center [371, 112] width 183 height 14
paste input "[PERSON_NAME]"
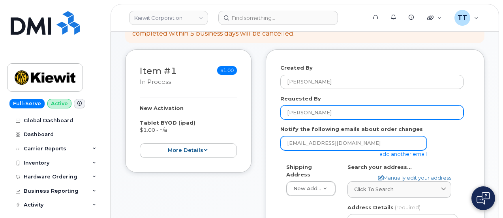
type input "[PERSON_NAME]"
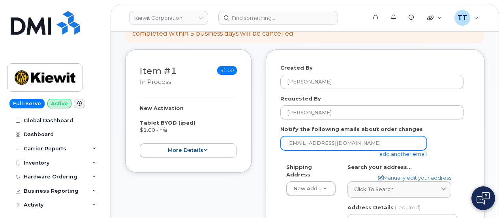
click at [333, 137] on input "ttedesco@dminc.com" at bounding box center [353, 143] width 147 height 14
click at [339, 143] on input "email" at bounding box center [353, 143] width 147 height 14
drag, startPoint x: 339, startPoint y: 143, endPoint x: 317, endPoint y: 145, distance: 21.8
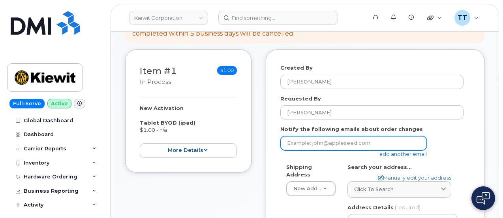
click at [317, 145] on input "email" at bounding box center [353, 143] width 147 height 14
paste input "[EMAIL_ADDRESS][PERSON_NAME][PERSON_NAME][DOMAIN_NAME]"
type input "[EMAIL_ADDRESS][PERSON_NAME][PERSON_NAME][DOMAIN_NAME]"
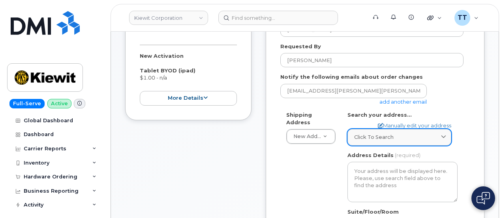
scroll to position [237, 0]
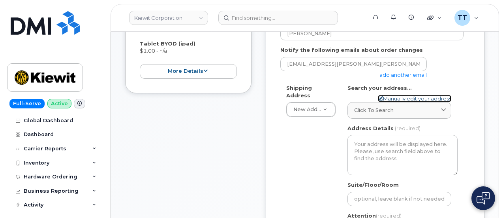
click at [390, 101] on link "Manually edit your address" at bounding box center [414, 99] width 73 height 8
select select
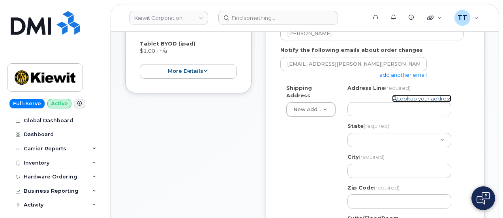
click at [399, 98] on link "Lookup your address" at bounding box center [421, 99] width 59 height 8
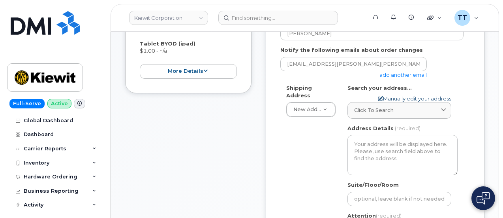
select select
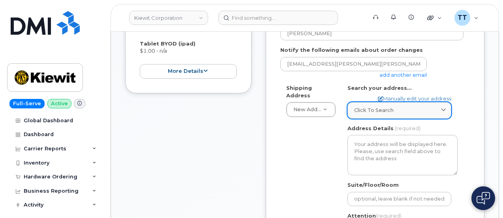
drag, startPoint x: 380, startPoint y: 108, endPoint x: 395, endPoint y: 113, distance: 16.1
click at [399, 113] on div "Click to search" at bounding box center [399, 110] width 90 height 8
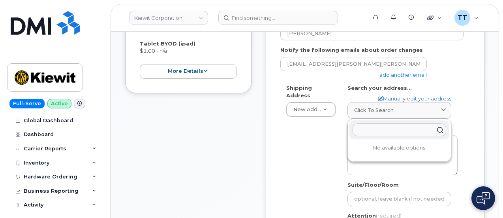
paste input "1100 6th south avenue Naples Florida 6034102"
click at [364, 126] on input "1100 6th south avenue Naples Florida 6034102" at bounding box center [400, 130] width 94 height 13
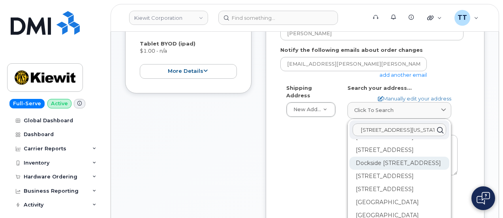
scroll to position [0, 0]
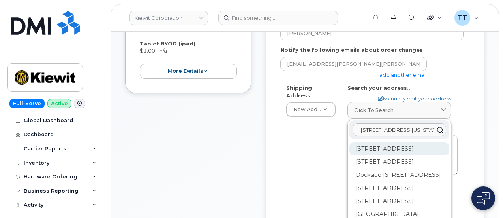
type input "1100 6th south avenue Naples Florida 6034102"
click at [407, 168] on div "1100 6th Ave S Naples FL 34102" at bounding box center [400, 174] width 100 height 13
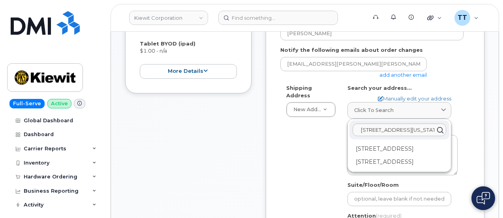
click at [303, 158] on div "Shipping Address New Address New Address total creek station 16479 100 Internat…" at bounding box center [371, 178] width 183 height 189
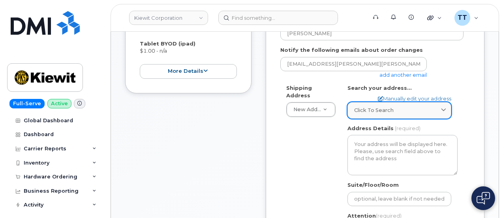
click at [397, 113] on div "Click to search" at bounding box center [399, 110] width 90 height 8
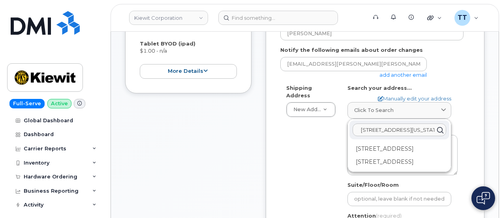
click at [404, 130] on input "1100 6th south avenue Naples Florida 6034102" at bounding box center [400, 130] width 94 height 13
click at [313, 139] on div "Shipping Address New Address New Address total creek station 16479 100 Internat…" at bounding box center [371, 178] width 183 height 189
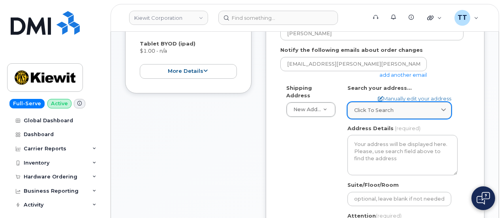
click at [403, 102] on link "Click to search" at bounding box center [400, 110] width 104 height 16
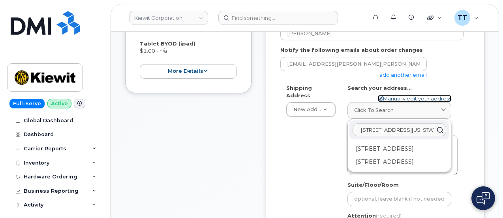
click at [397, 96] on link "Manually edit your address" at bounding box center [414, 99] width 73 height 8
select select
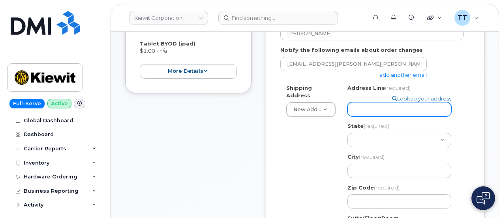
paste input "1100 6th south avenue Naples Florida 6034102"
select select
click at [365, 110] on input "1100 6th south avenue Naples Florida 6034102" at bounding box center [400, 109] width 104 height 14
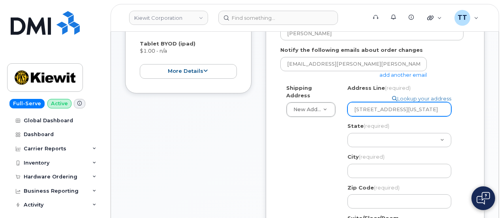
click at [378, 109] on input "1100 6th south avenue Naples Florida 6034102" at bounding box center [400, 109] width 104 height 14
drag, startPoint x: 382, startPoint y: 109, endPoint x: 448, endPoint y: 109, distance: 66.0
click at [448, 109] on input "1100 6th south avenue Naples Florida 6034102" at bounding box center [400, 109] width 104 height 14
type input "1100 6th south avenue Naples Florida 6034102"
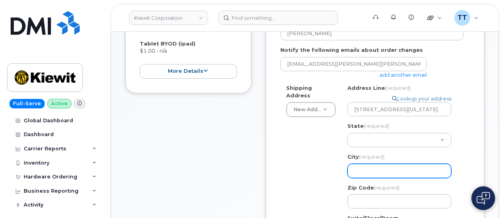
click at [378, 176] on input "City (required)" at bounding box center [400, 171] width 104 height 14
drag, startPoint x: 378, startPoint y: 176, endPoint x: 367, endPoint y: 170, distance: 12.4
click at [361, 169] on input "City (required)" at bounding box center [400, 171] width 104 height 14
paste input "Naples Florida 6034102"
select select
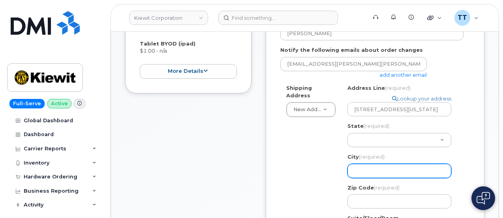
type input "Naples Florida 6034102"
click at [378, 171] on input "Naples Florida 6034102" at bounding box center [400, 171] width 104 height 14
select select
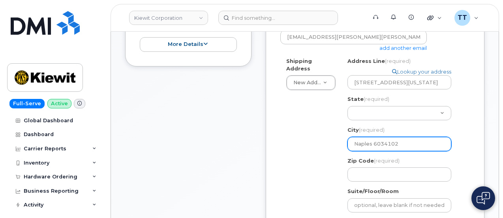
scroll to position [277, 0]
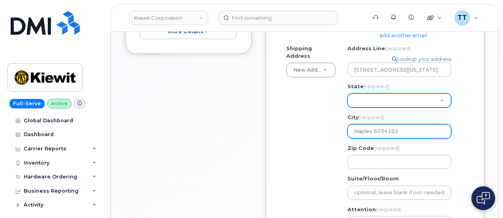
type input "Naples 6034102"
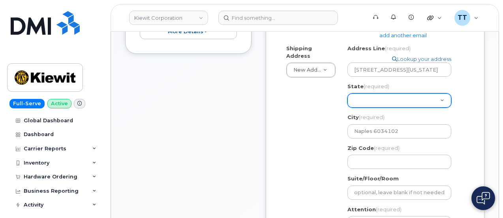
click at [371, 100] on select "Alabama Alaska American Samoa Arizona Arkansas California Colorado Connecticut …" at bounding box center [400, 100] width 104 height 14
drag, startPoint x: 371, startPoint y: 100, endPoint x: 362, endPoint y: 102, distance: 9.3
click at [362, 106] on select "Alabama Alaska American Samoa Arizona Arkansas California Colorado Connecticut …" at bounding box center [400, 100] width 104 height 14
select select "FL"
click at [348, 93] on select "Alabama Alaska American Samoa Arizona Arkansas California Colorado Connecticut …" at bounding box center [400, 100] width 104 height 14
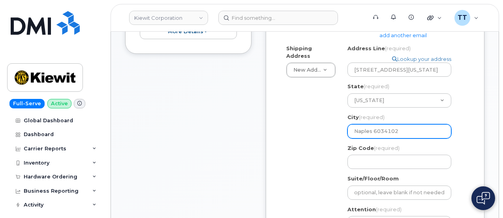
click at [384, 133] on input "Naples 6034102" at bounding box center [400, 131] width 104 height 14
select select
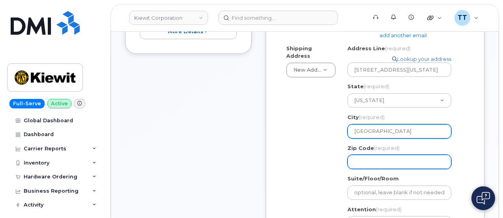
type input "Naples"
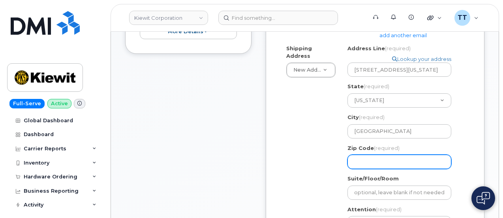
click at [383, 157] on input "Zip Code (required)" at bounding box center [400, 161] width 104 height 14
click at [383, 160] on input "Zip Code (required)" at bounding box center [400, 161] width 104 height 14
paste input "6034102"
select select
type input "6034102"
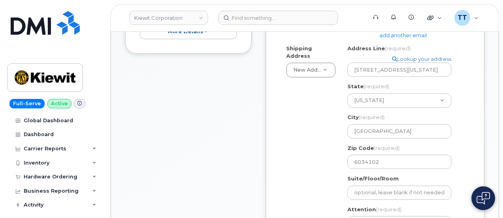
click at [372, 183] on div "Suite/Floor/Room" at bounding box center [403, 187] width 110 height 25
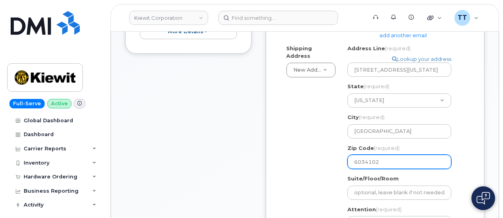
scroll to position [316, 0]
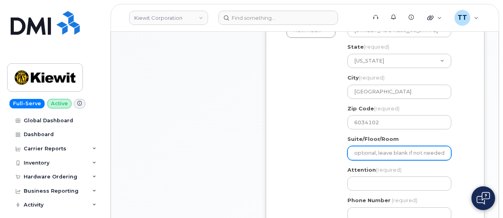
click at [379, 155] on input "Suite/Floor/Room" at bounding box center [400, 153] width 104 height 14
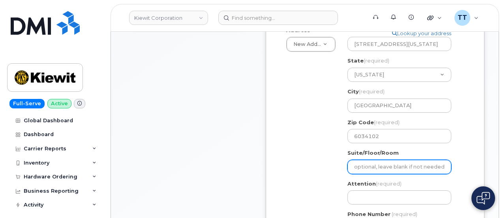
scroll to position [356, 0]
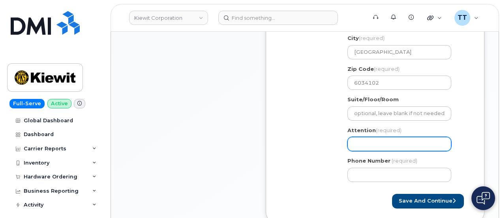
click at [373, 140] on input "Attention (required)" at bounding box center [400, 144] width 104 height 14
click at [362, 143] on input "Attention (required)" at bounding box center [400, 144] width 104 height 14
paste input "CS0790036"
select select
type input "CS0790036"
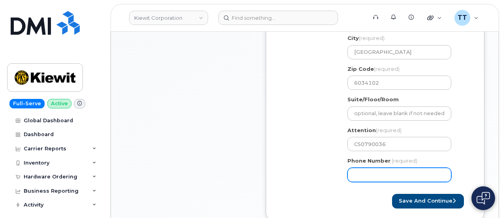
click at [378, 177] on input "Phone Number" at bounding box center [400, 175] width 104 height 14
paste input "9566835468"
click at [380, 175] on input "Phone Number" at bounding box center [400, 175] width 104 height 14
select select
type input "9566835468"
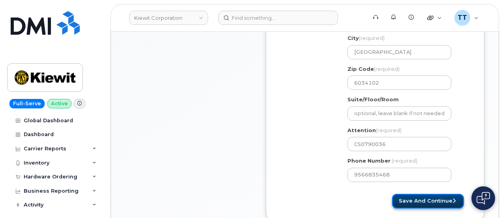
click at [408, 201] on button "Save and Continue" at bounding box center [428, 201] width 72 height 15
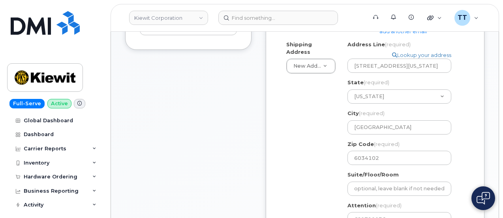
scroll to position [237, 0]
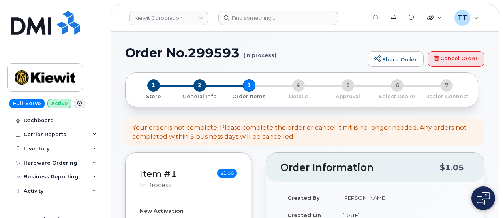
select select
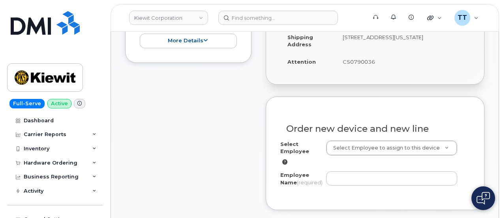
scroll to position [332, 0]
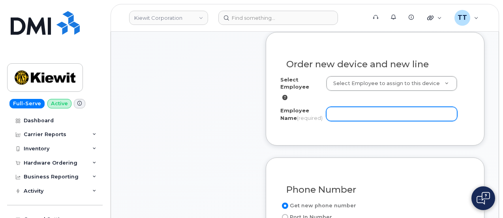
click at [353, 116] on input "Employee Name (required)" at bounding box center [391, 114] width 131 height 14
paste input "[PERSON_NAME]"
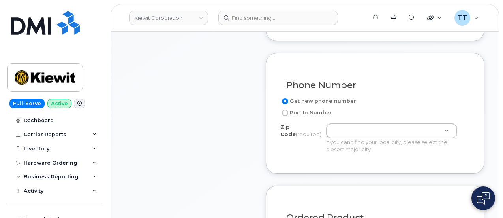
scroll to position [490, 0]
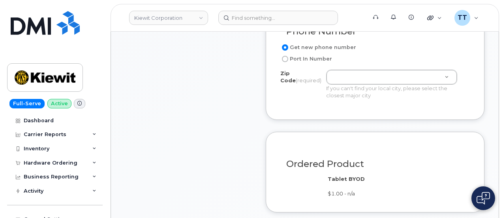
type input "[PERSON_NAME]"
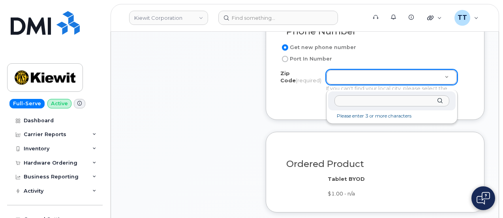
paste input "34102"
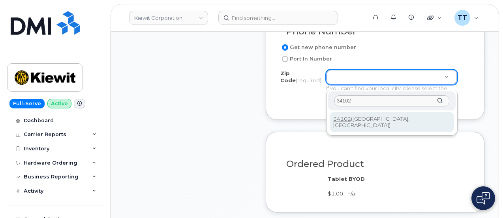
type input "34102"
type input "34102 (Naples, FL)"
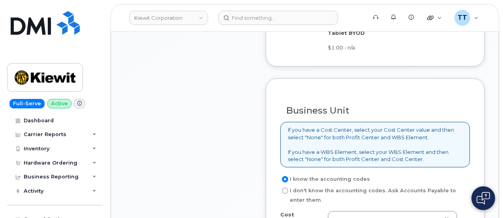
scroll to position [727, 0]
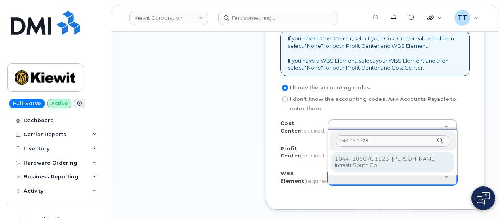
type input "106076.1523"
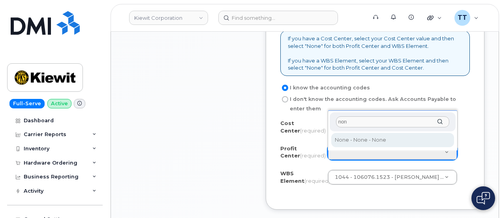
type input "non"
select select "None"
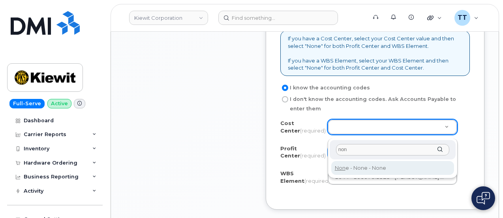
type input "non"
type input "None"
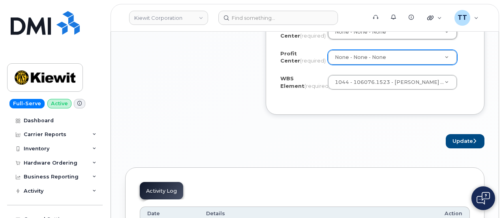
scroll to position [806, 0]
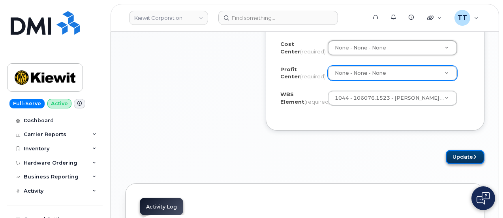
click at [458, 162] on button "Update" at bounding box center [465, 157] width 39 height 15
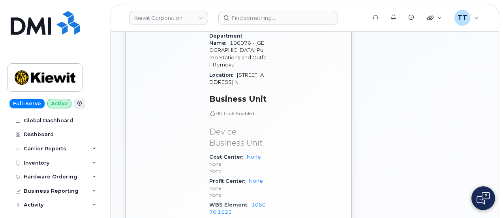
scroll to position [585, 0]
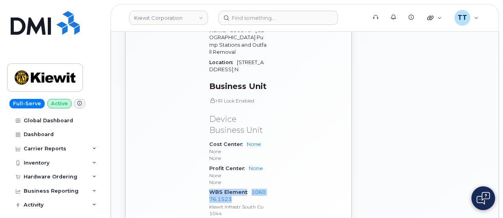
drag, startPoint x: 209, startPoint y: 159, endPoint x: 246, endPoint y: 164, distance: 37.0
click at [247, 187] on div "WBS Element 106076.1523 [PERSON_NAME] Infrastr South Co 1044" at bounding box center [237, 202] width 57 height 31
copy div "WBS Element 106076.1523"
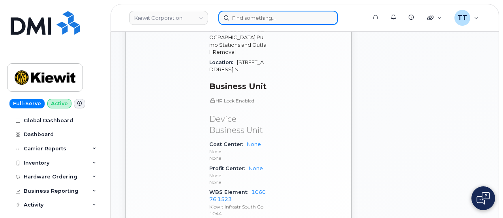
click at [253, 19] on input at bounding box center [278, 18] width 120 height 14
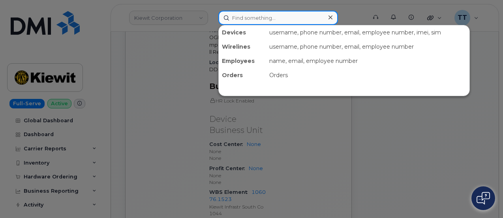
paste input "[PHONE_NUMBER]"
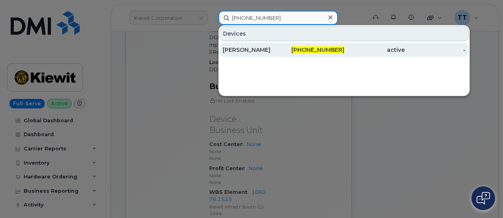
type input "[PHONE_NUMBER]"
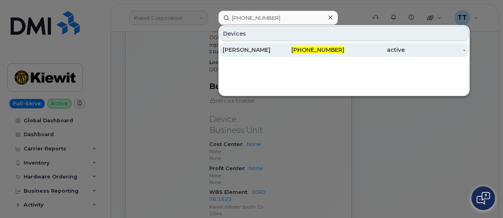
click at [271, 49] on div "[PERSON_NAME]" at bounding box center [253, 50] width 61 height 8
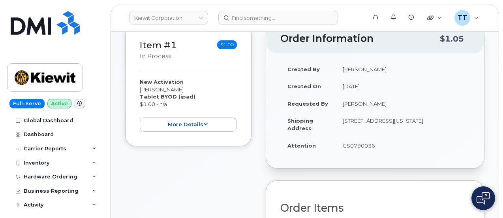
scroll to position [356, 0]
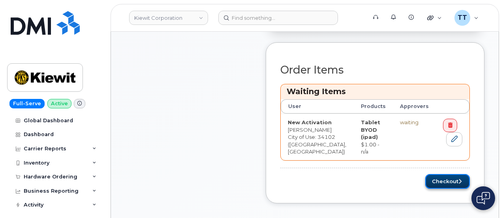
click at [431, 177] on button "Checkout" at bounding box center [447, 181] width 45 height 15
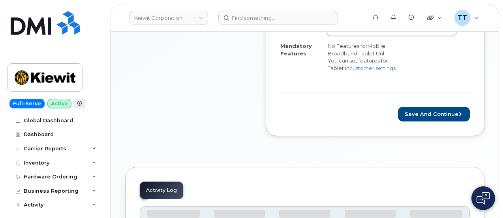
scroll to position [316, 0]
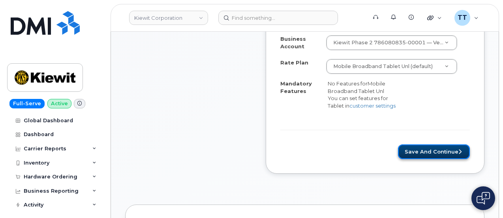
click at [423, 144] on button "Save and Continue" at bounding box center [434, 151] width 72 height 15
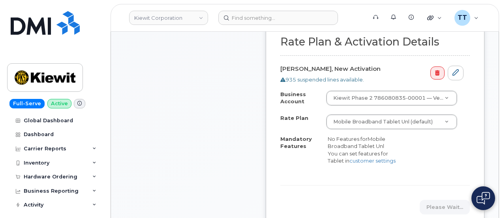
scroll to position [371, 0]
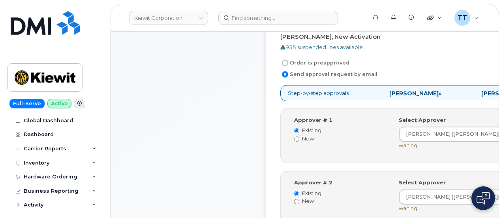
scroll to position [435, 0]
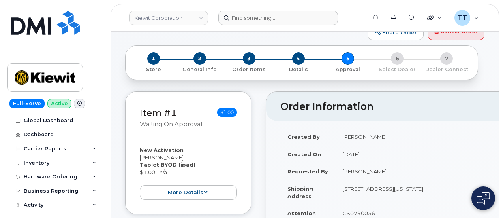
scroll to position [40, 0]
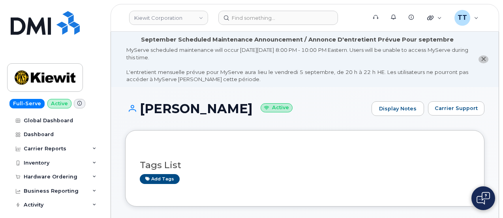
click at [186, 110] on h1 "[PERSON_NAME] Active" at bounding box center [246, 109] width 243 height 14
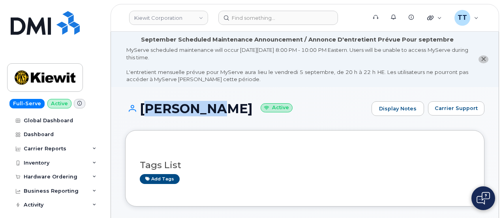
click at [186, 110] on h1 "[PERSON_NAME] Active" at bounding box center [246, 109] width 243 height 14
copy h1 "[PERSON_NAME]"
click at [188, 122] on div "[PERSON_NAME] Active Display Notes Carrier Support" at bounding box center [304, 115] width 359 height 29
click at [180, 108] on h1 "[PERSON_NAME] Active" at bounding box center [246, 109] width 243 height 14
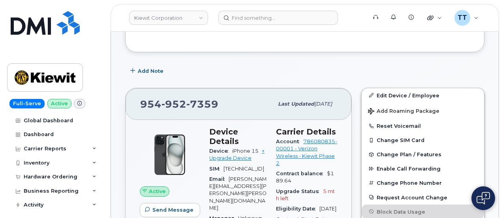
scroll to position [79, 0]
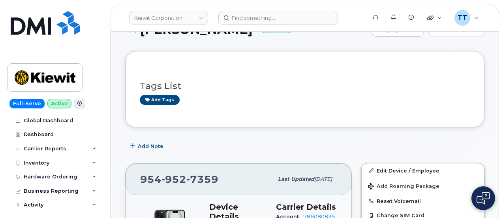
click at [104, 40] on div "Full-Serve Active Global Dashboard Dashboard Carrier Reports Monthly Billing Da…" at bounding box center [53, 109] width 107 height 218
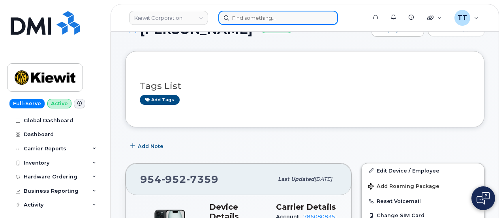
click at [279, 22] on input at bounding box center [278, 18] width 120 height 14
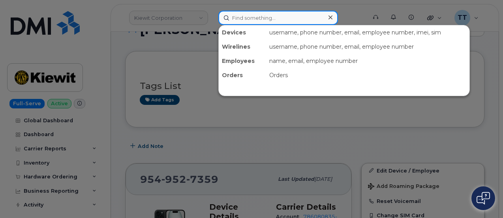
paste input "[PHONE_NUMBER]"
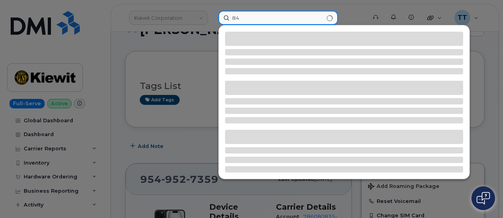
type input "8"
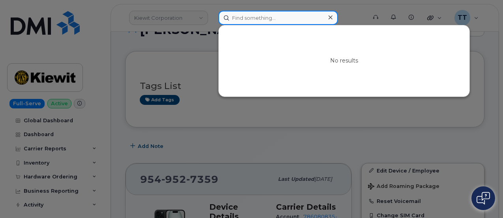
click at [254, 20] on input at bounding box center [278, 18] width 120 height 14
paste input "[PHONE_NUMBER]"
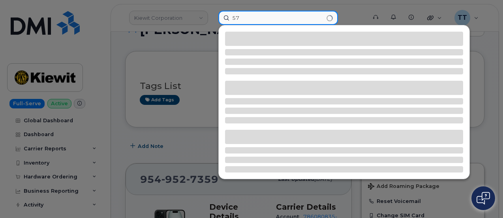
type input "5"
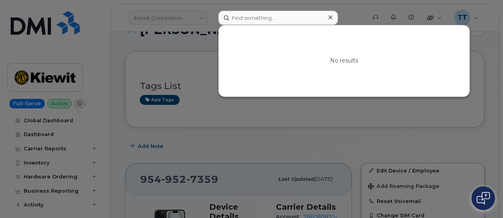
click at [194, 58] on div at bounding box center [251, 109] width 503 height 218
